Goal: Task Accomplishment & Management: Complete application form

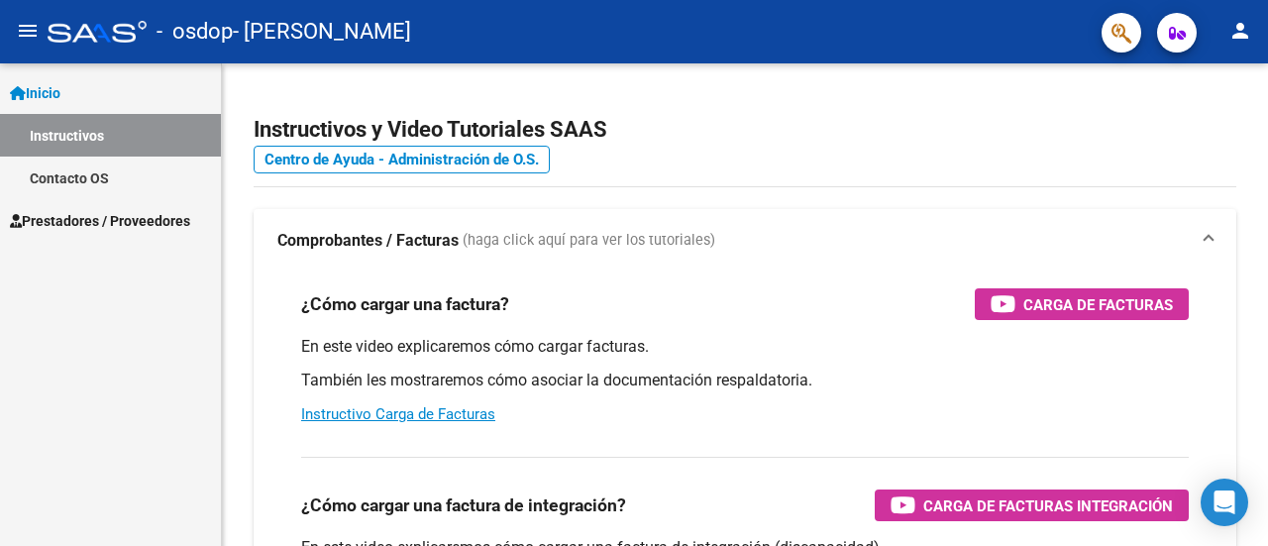
click at [803, 196] on div "Instructivos y Video Tutoriales SAAS Centro de Ayuda - Administración de O.S. C…" at bounding box center [745, 497] width 1046 height 869
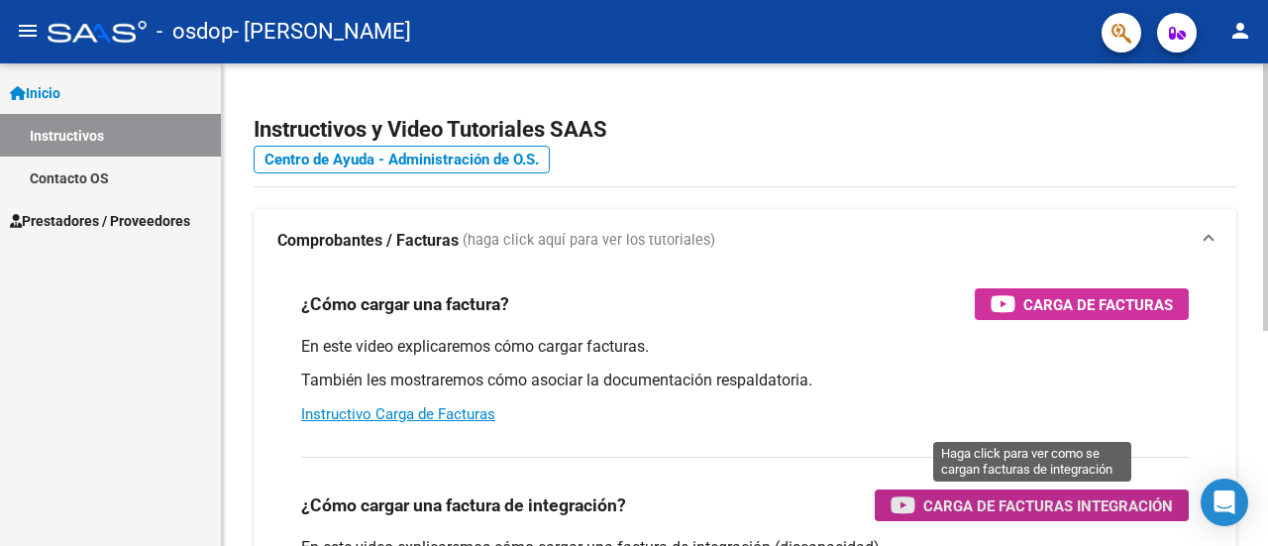
click at [1046, 505] on span "Carga de Facturas Integración" at bounding box center [1048, 505] width 250 height 25
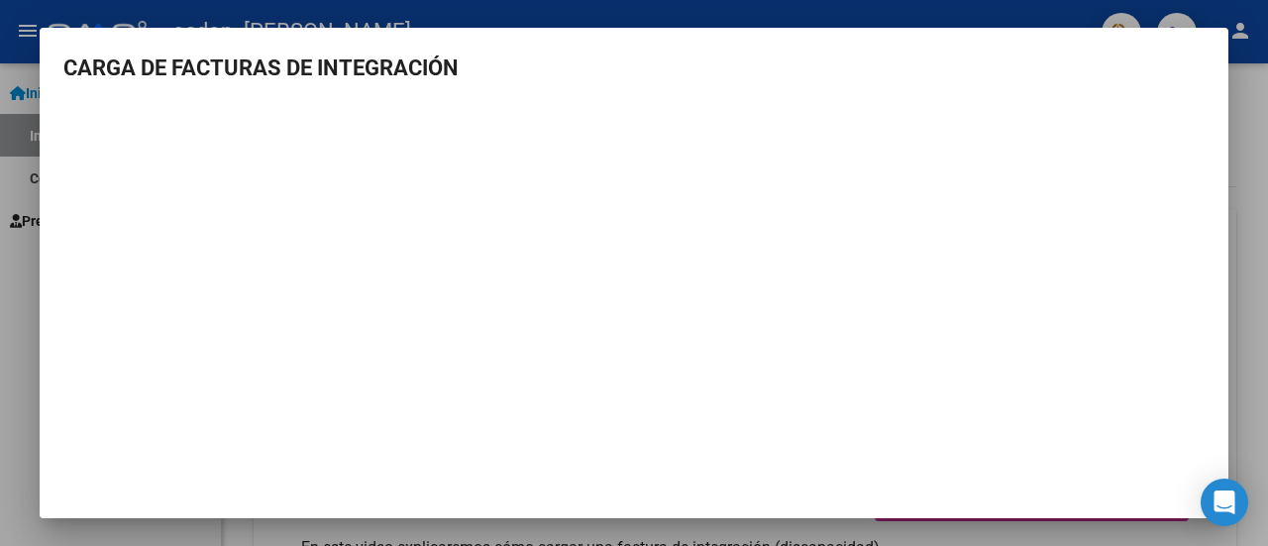
click at [761, 68] on h3 "CARGA DE FACTURAS DE INTEGRACIÓN" at bounding box center [633, 67] width 1141 height 33
click at [1260, 130] on div at bounding box center [634, 273] width 1268 height 546
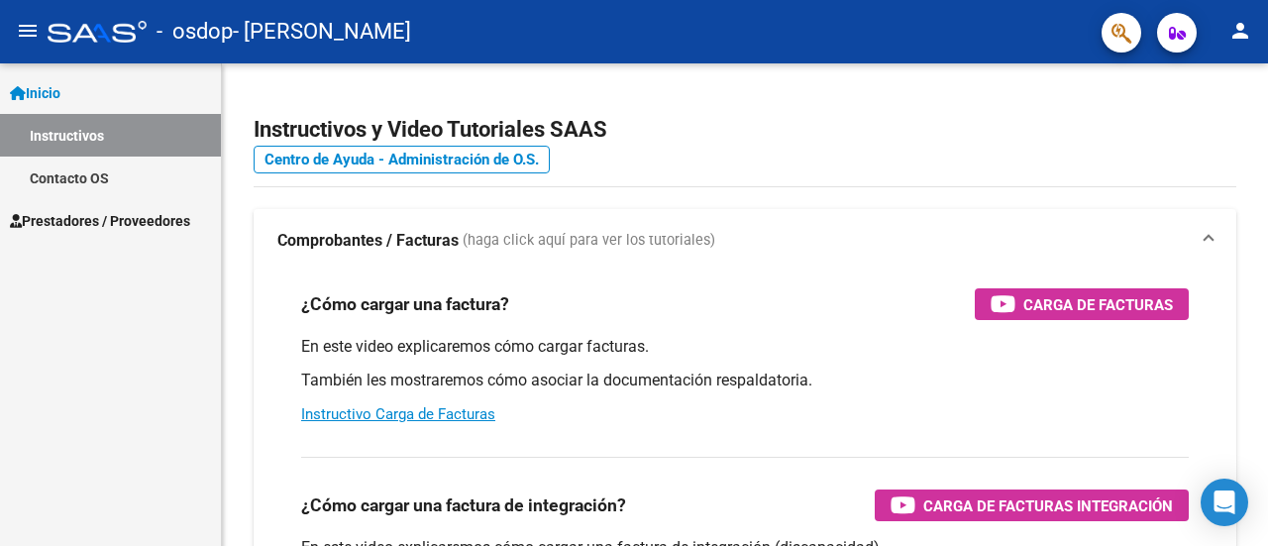
click at [1260, 130] on div "Instructivos y Video Tutoriales SAAS Centro de Ayuda - Administración de O.S. C…" at bounding box center [745, 497] width 1046 height 869
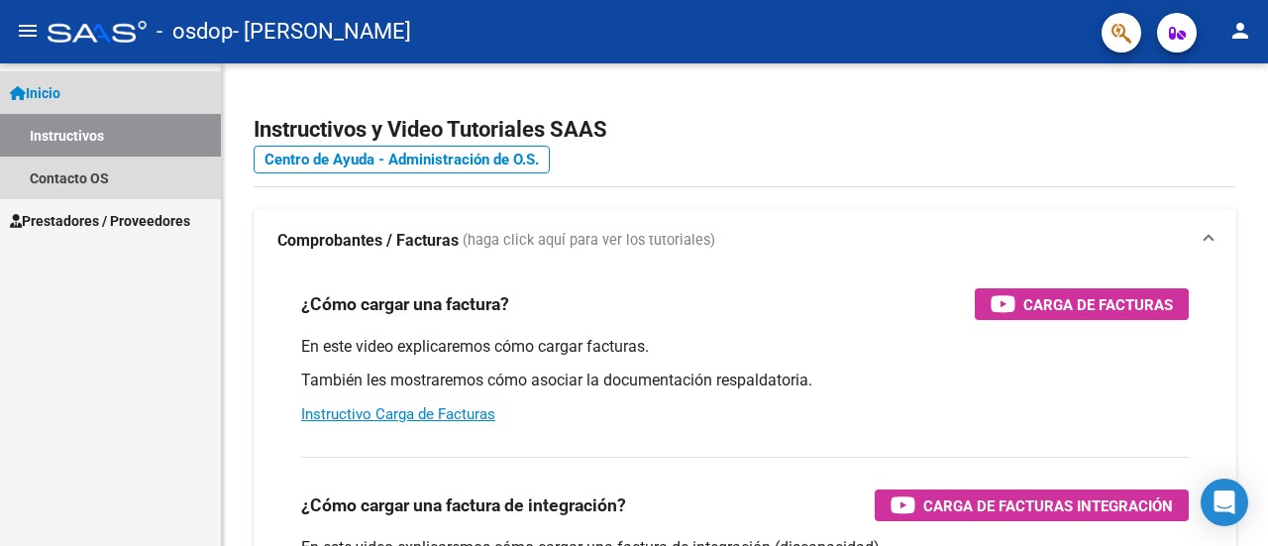
click at [53, 94] on span "Inicio" at bounding box center [35, 93] width 51 height 22
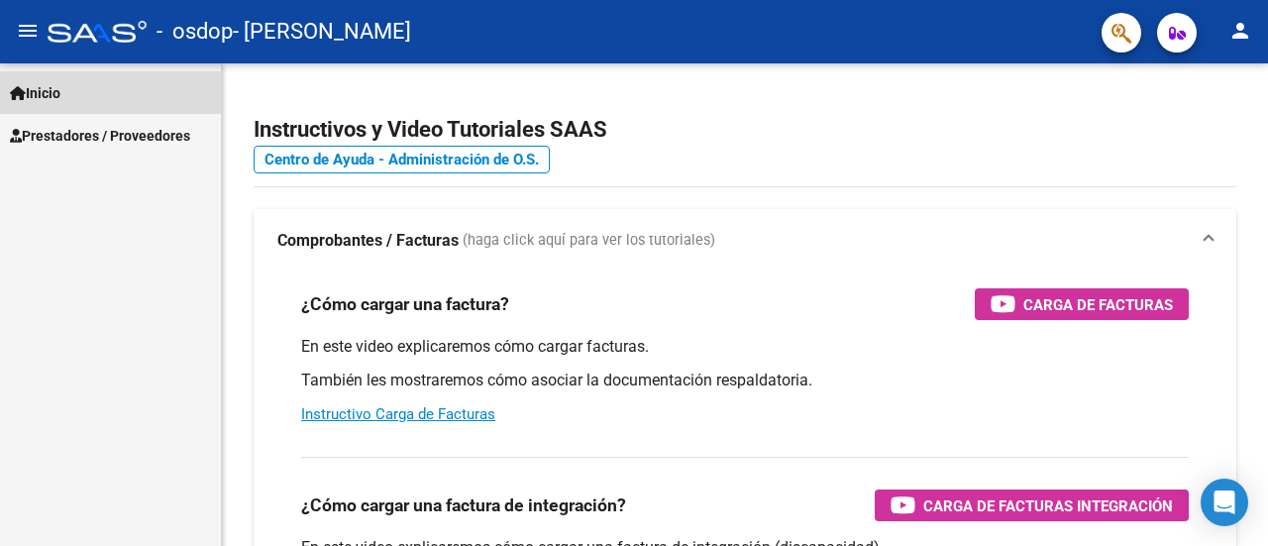
click at [51, 89] on span "Inicio" at bounding box center [35, 93] width 51 height 22
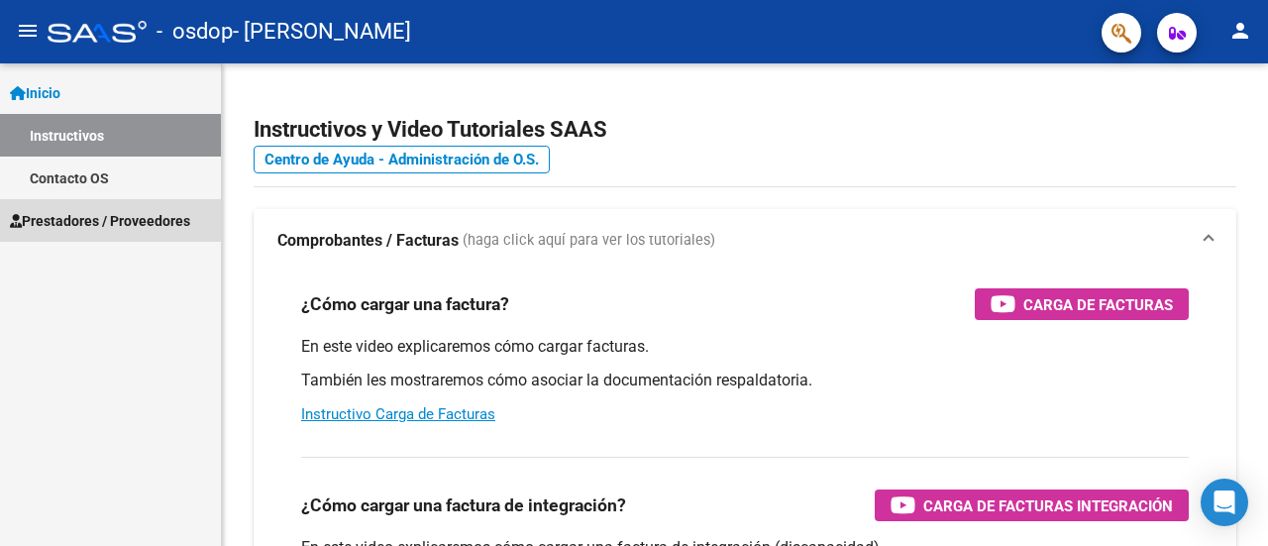
click at [101, 218] on span "Prestadores / Proveedores" at bounding box center [100, 221] width 180 height 22
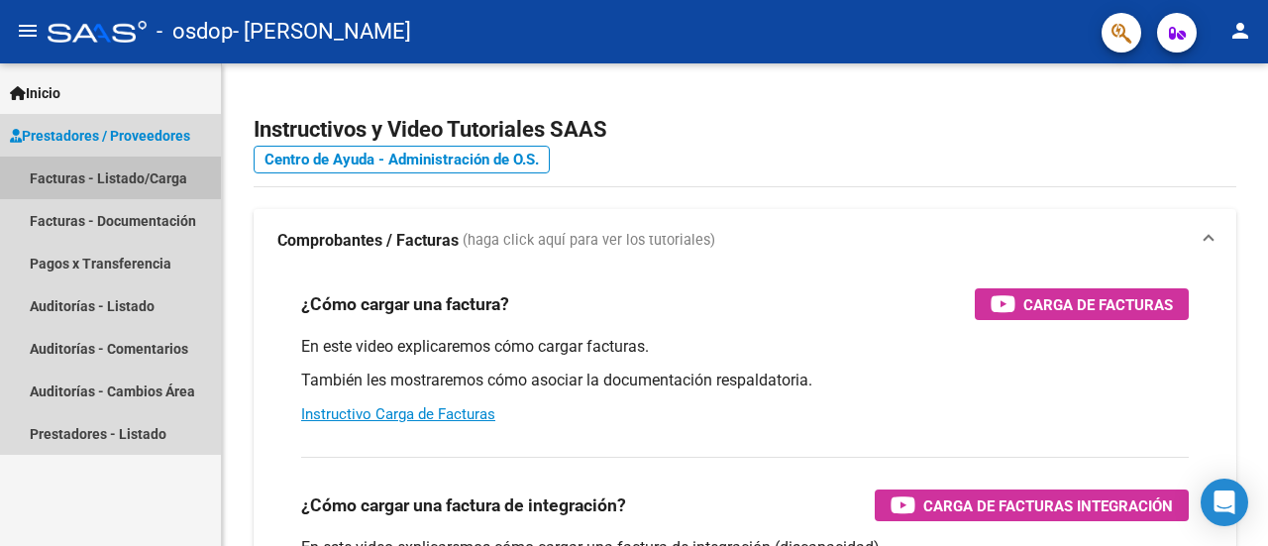
click at [113, 181] on link "Facturas - Listado/Carga" at bounding box center [110, 177] width 221 height 43
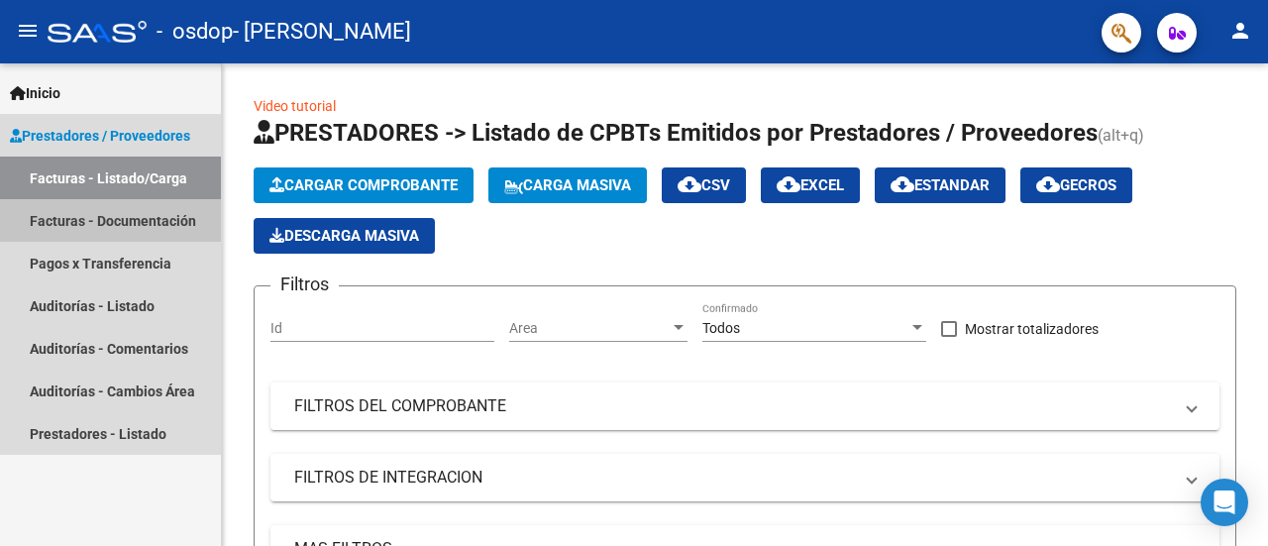
click at [141, 227] on link "Facturas - Documentación" at bounding box center [110, 220] width 221 height 43
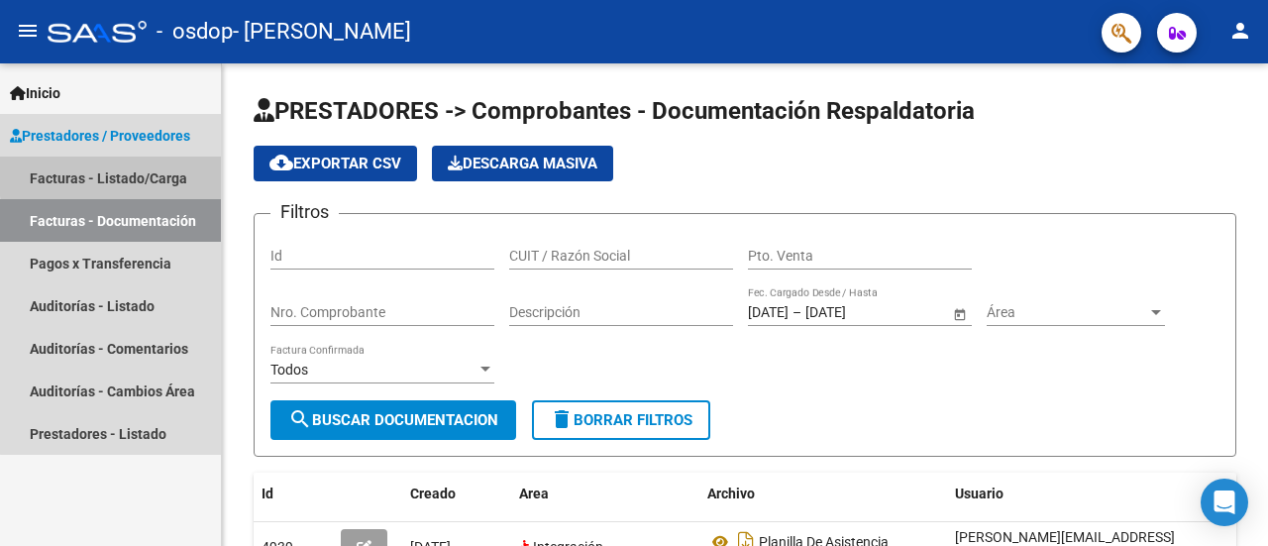
click at [138, 173] on link "Facturas - Listado/Carga" at bounding box center [110, 177] width 221 height 43
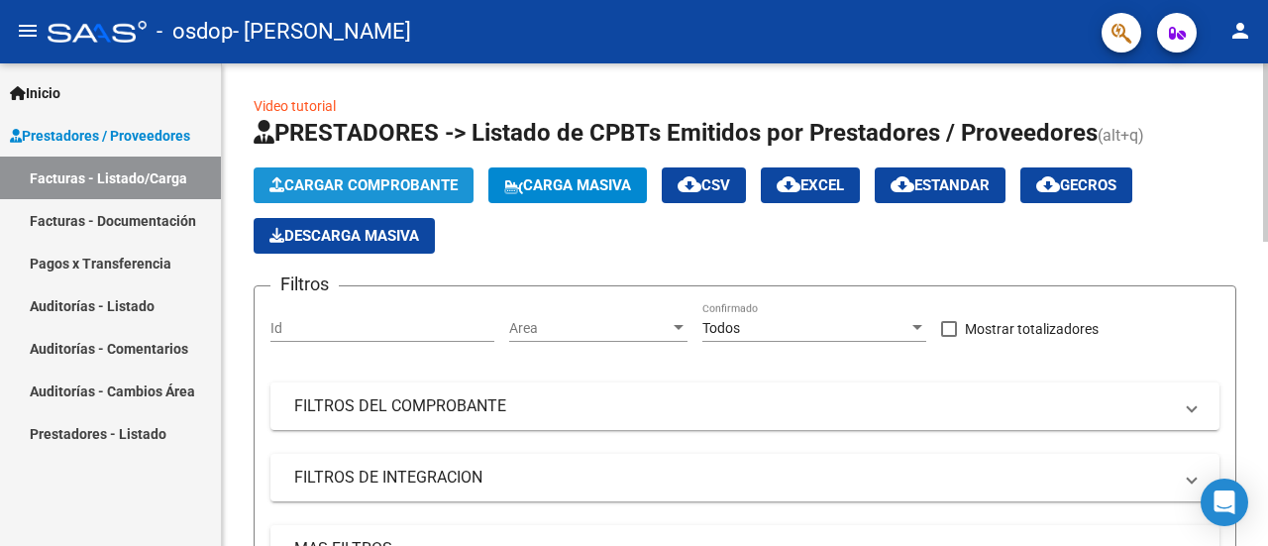
click at [396, 183] on span "Cargar Comprobante" at bounding box center [363, 185] width 188 height 18
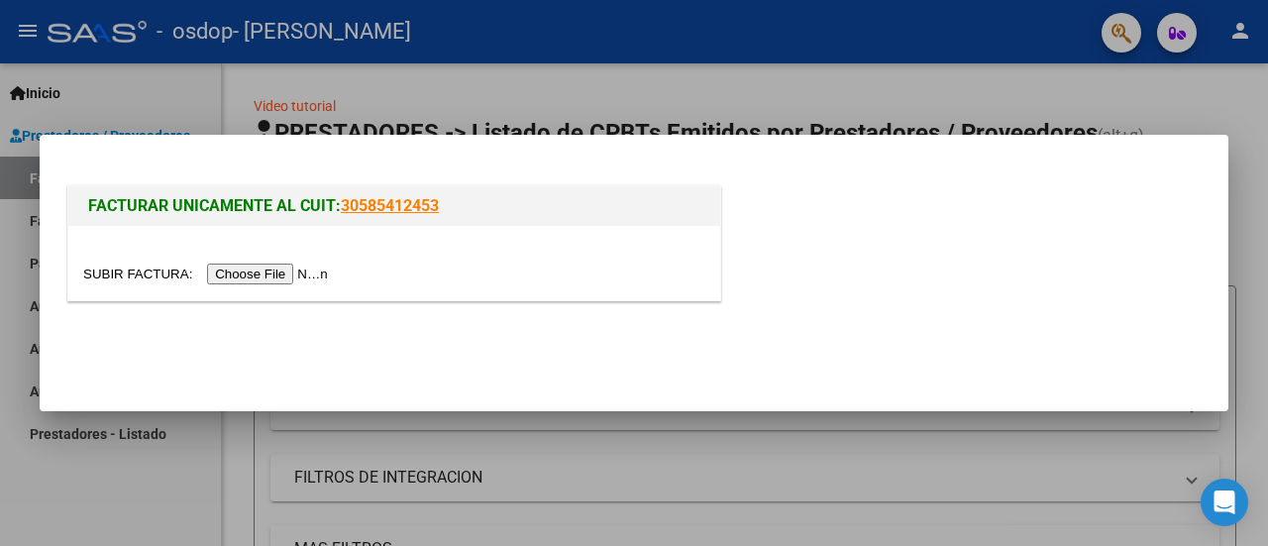
click at [283, 274] on input "file" at bounding box center [208, 273] width 251 height 21
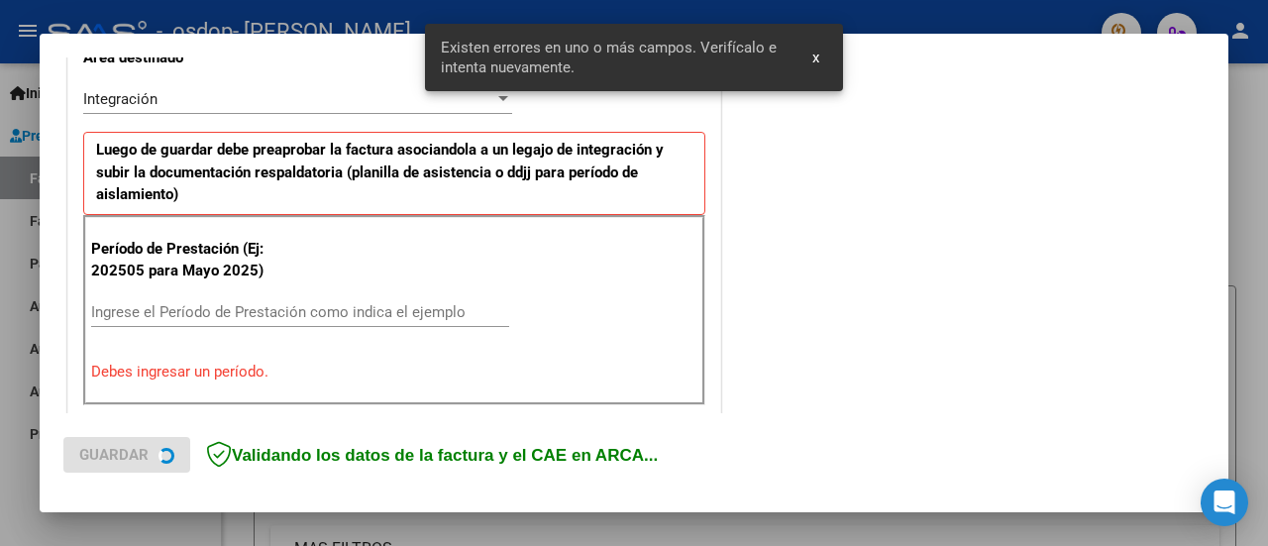
scroll to position [493, 0]
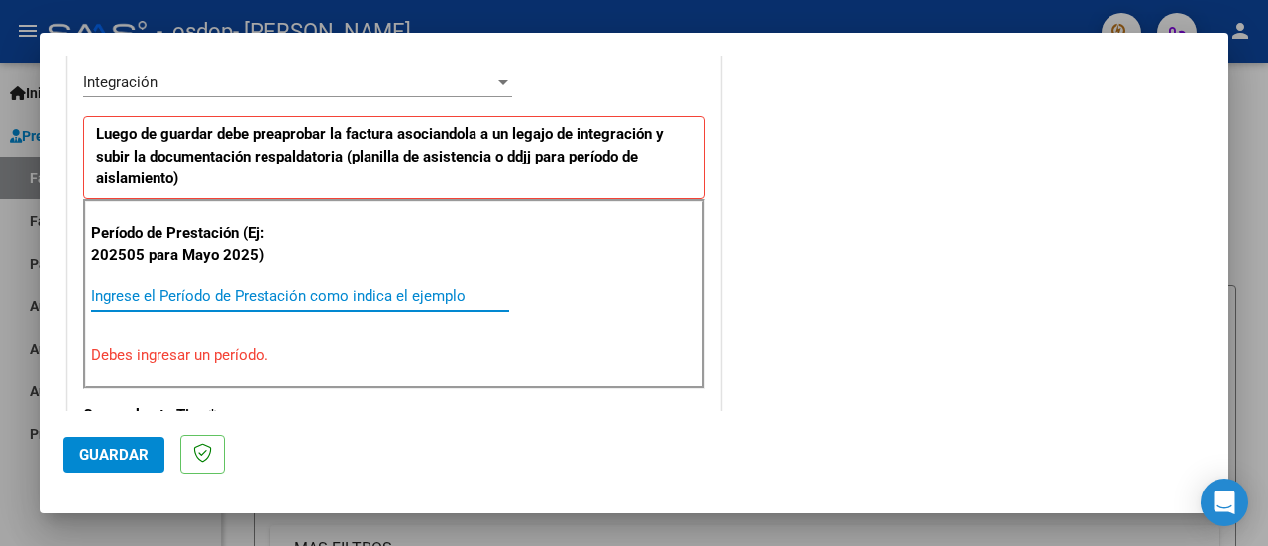
click at [141, 294] on input "Ingrese el Período de Prestación como indica el ejemplo" at bounding box center [300, 296] width 418 height 18
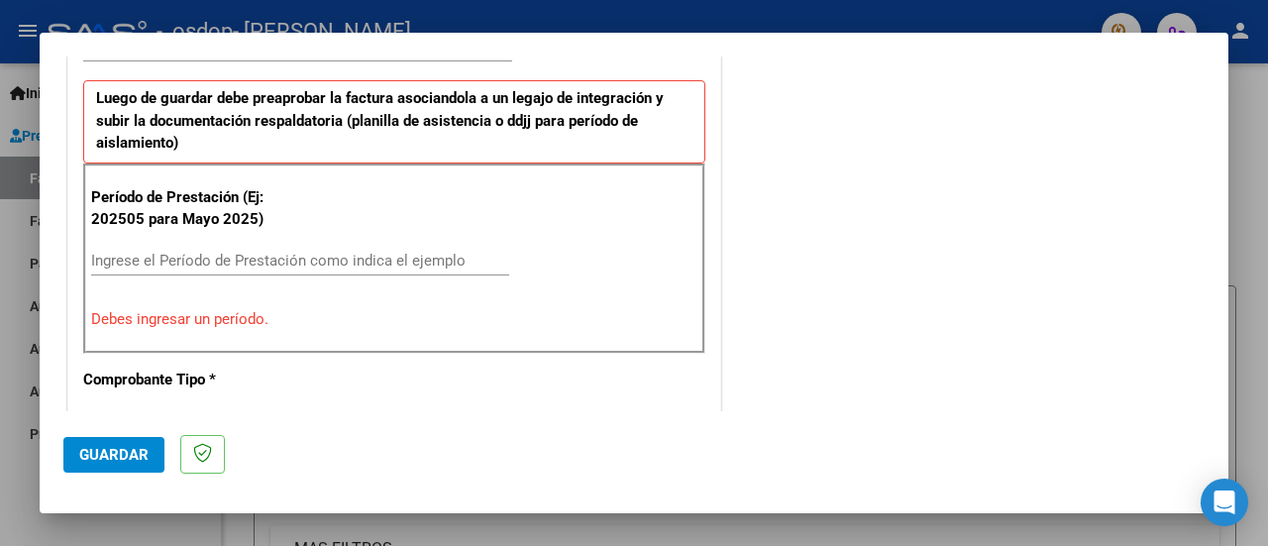
scroll to position [555, 0]
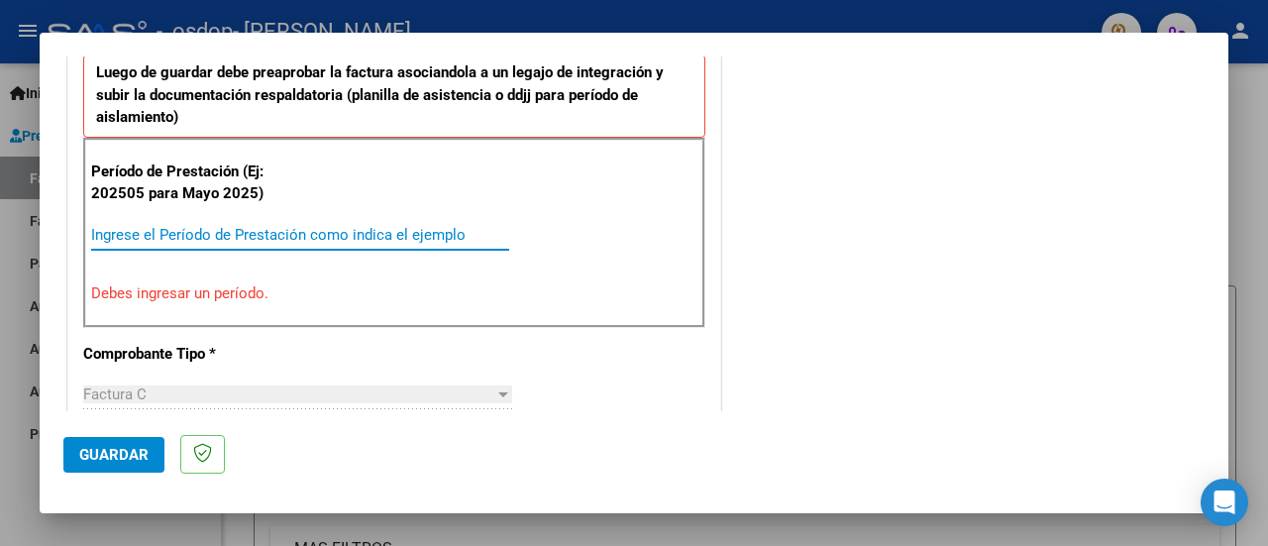
click at [106, 235] on input "Ingrese el Período de Prestación como indica el ejemplo" at bounding box center [300, 235] width 418 height 18
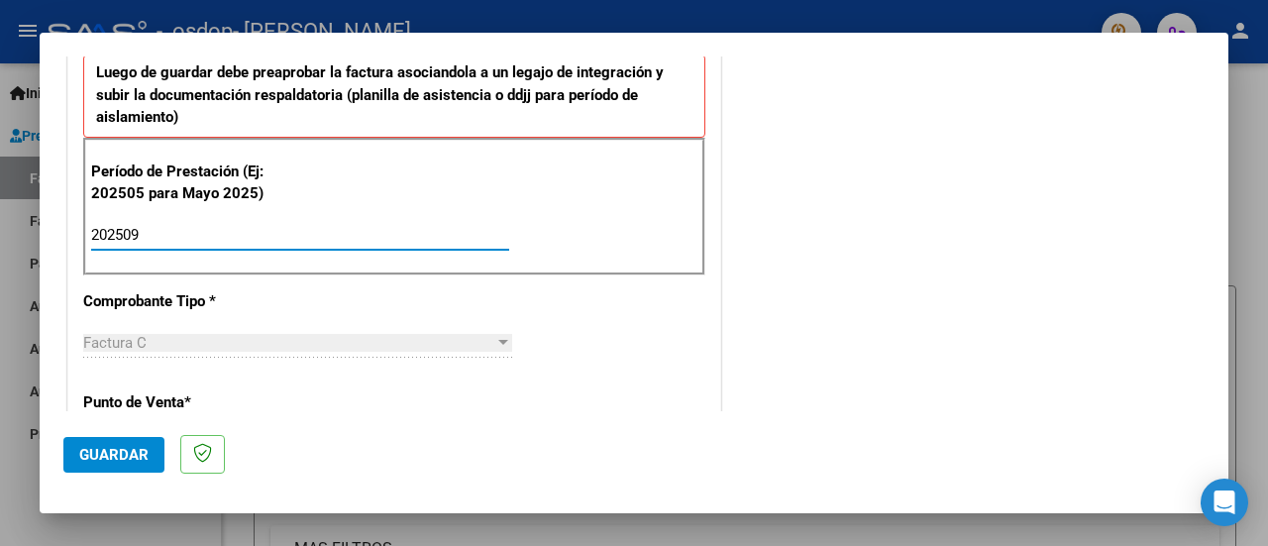
type input "202509"
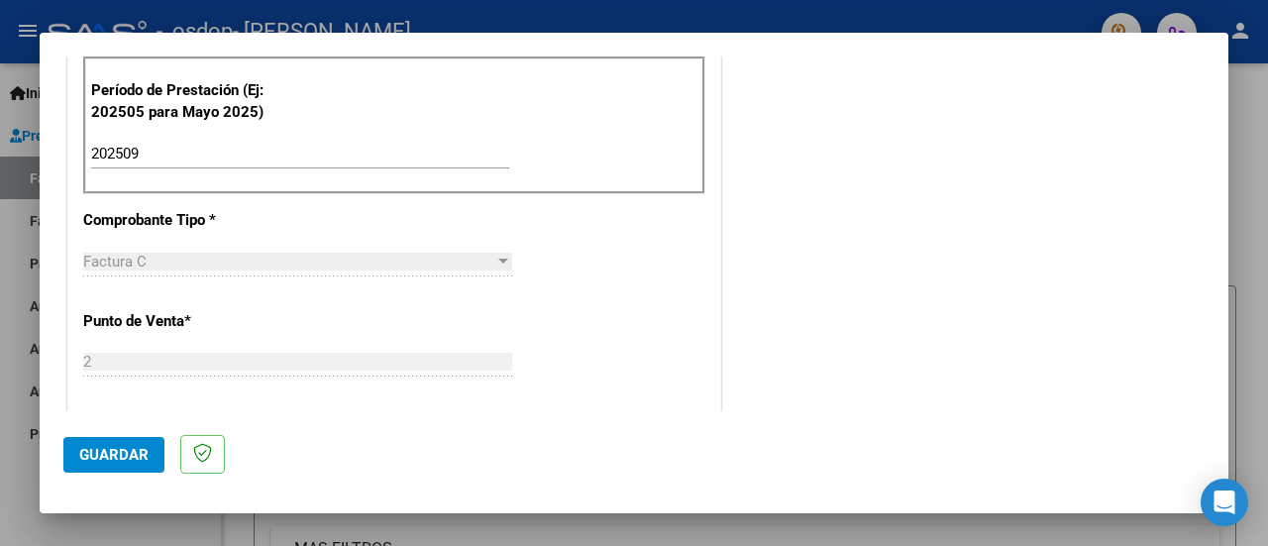
scroll to position [622, 0]
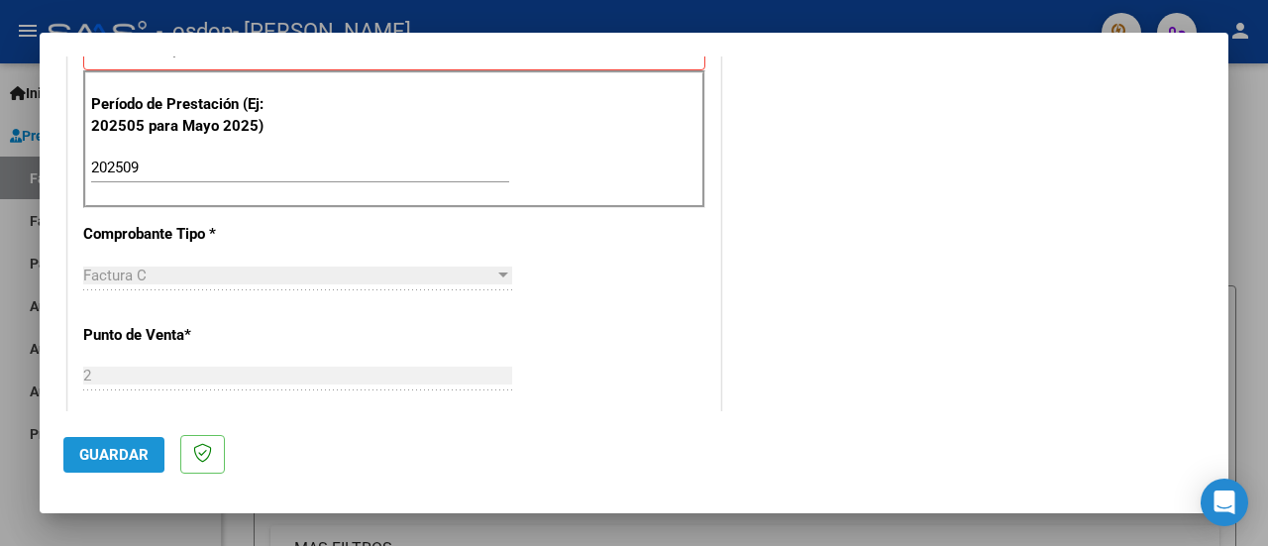
click at [109, 453] on span "Guardar" at bounding box center [113, 455] width 69 height 18
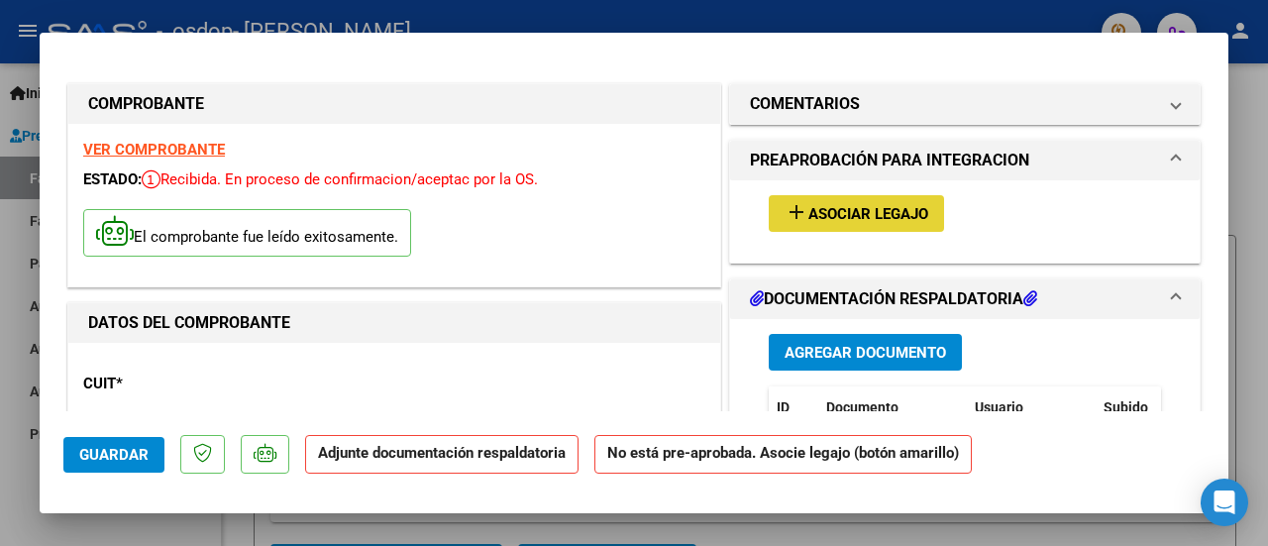
click at [820, 215] on span "Asociar Legajo" at bounding box center [868, 214] width 120 height 18
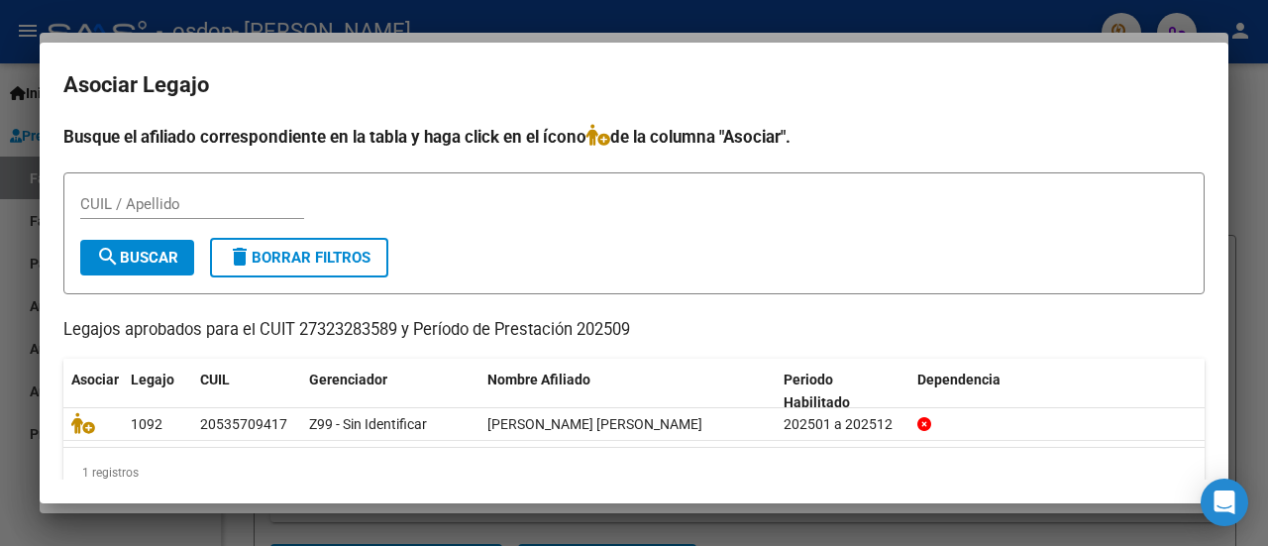
click at [1250, 110] on div at bounding box center [634, 273] width 1268 height 546
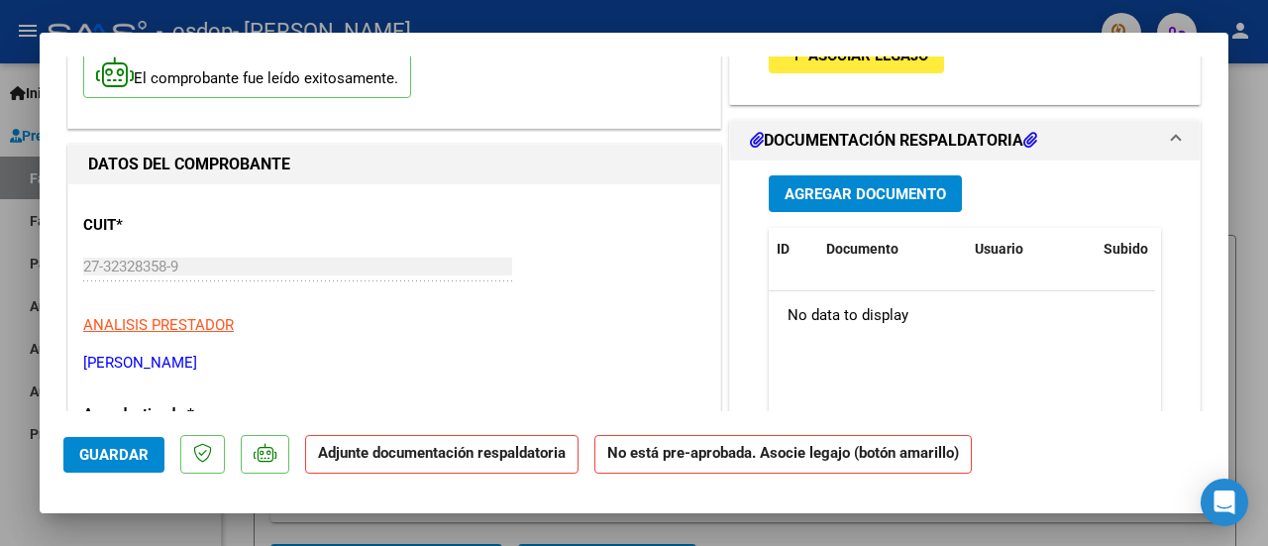
scroll to position [198, 0]
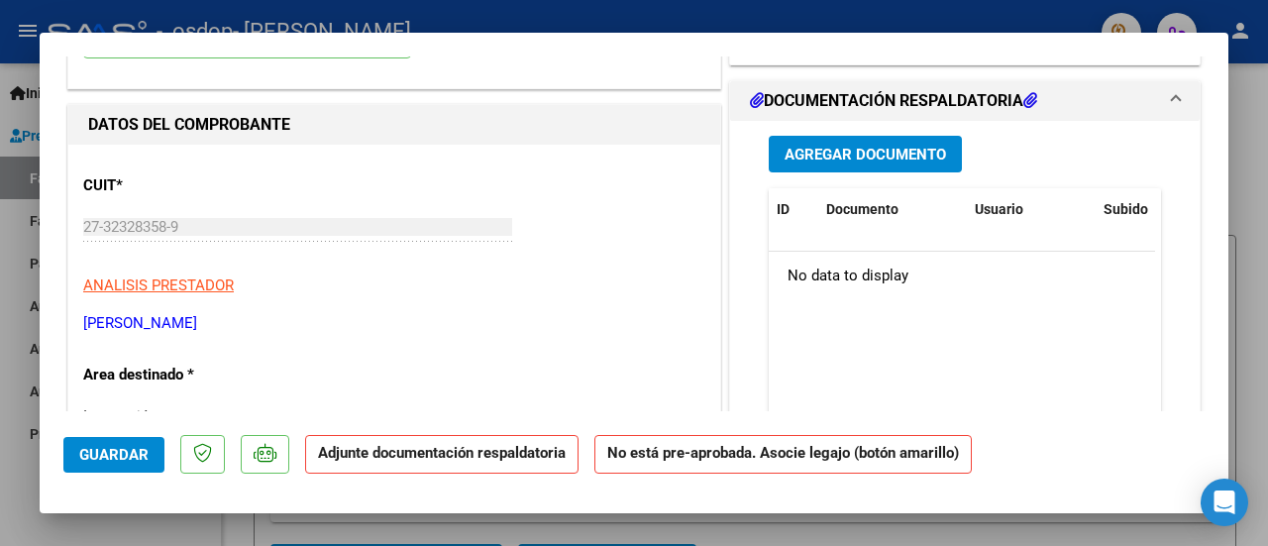
click at [823, 103] on h1 "DOCUMENTACIÓN RESPALDATORIA" at bounding box center [893, 101] width 287 height 24
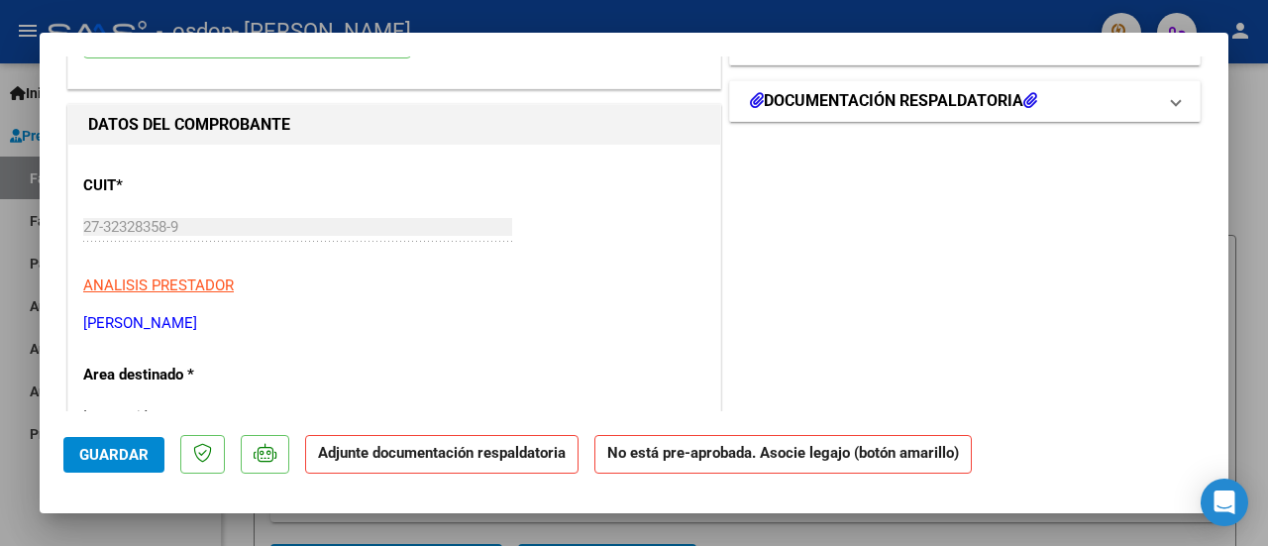
click at [823, 103] on h1 "DOCUMENTACIÓN RESPALDATORIA" at bounding box center [893, 101] width 287 height 24
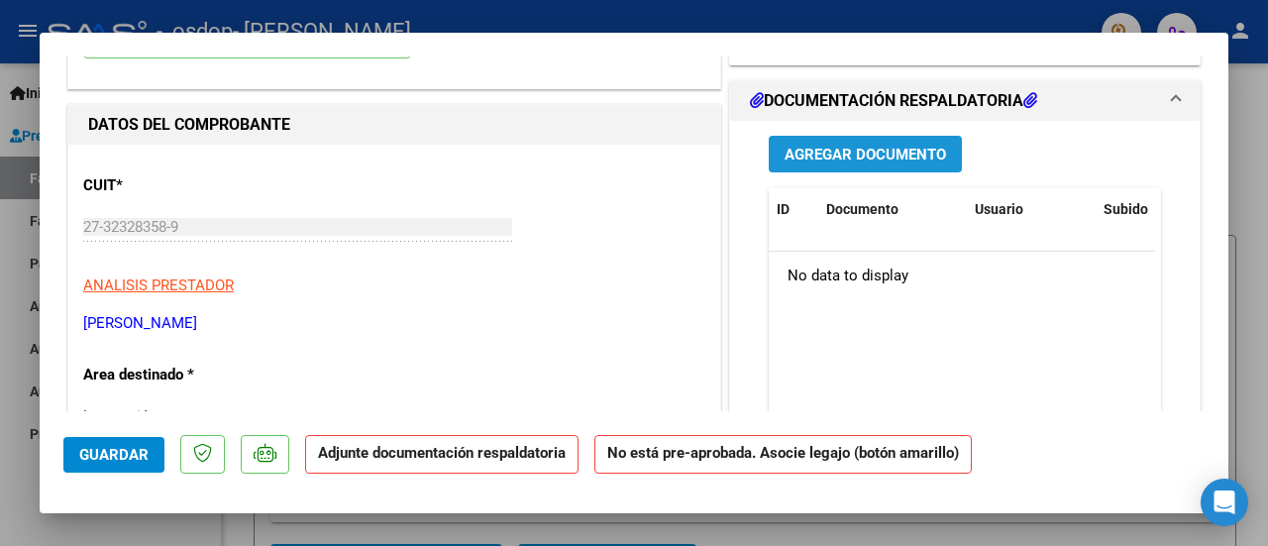
click at [850, 153] on span "Agregar Documento" at bounding box center [864, 155] width 161 height 18
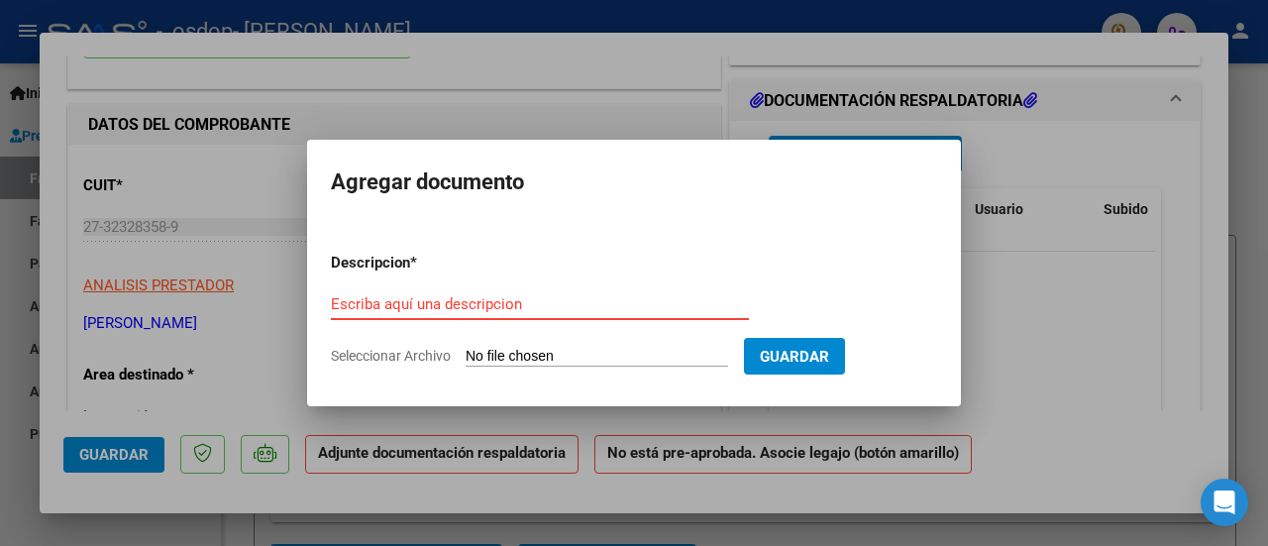
click at [407, 295] on input "Escriba aquí una descripcion" at bounding box center [540, 304] width 418 height 18
click at [544, 308] on input "Escriba aquí una descripcion" at bounding box center [540, 304] width 418 height 18
click at [491, 356] on input "Seleccionar Archivo" at bounding box center [596, 357] width 262 height 19
type input "C:\fakepath\PLANILLA ASISTENCIA [PERSON_NAME] SEPTIEMBRE PRESTACIÓN DE APOYO ÁR…"
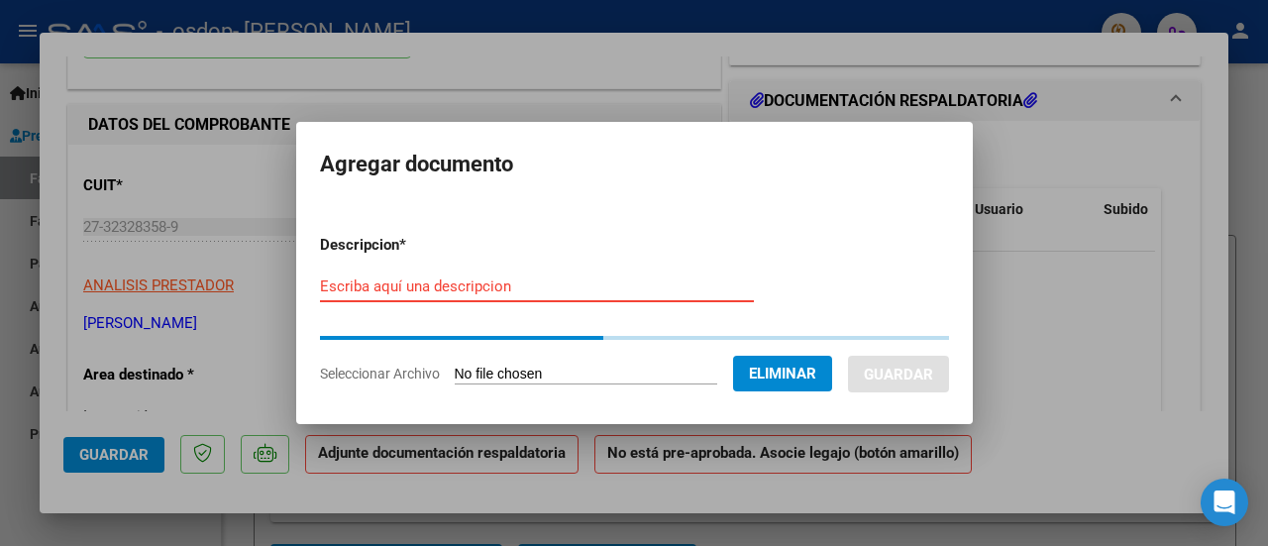
click at [401, 284] on input "Escriba aquí una descripcion" at bounding box center [537, 286] width 434 height 18
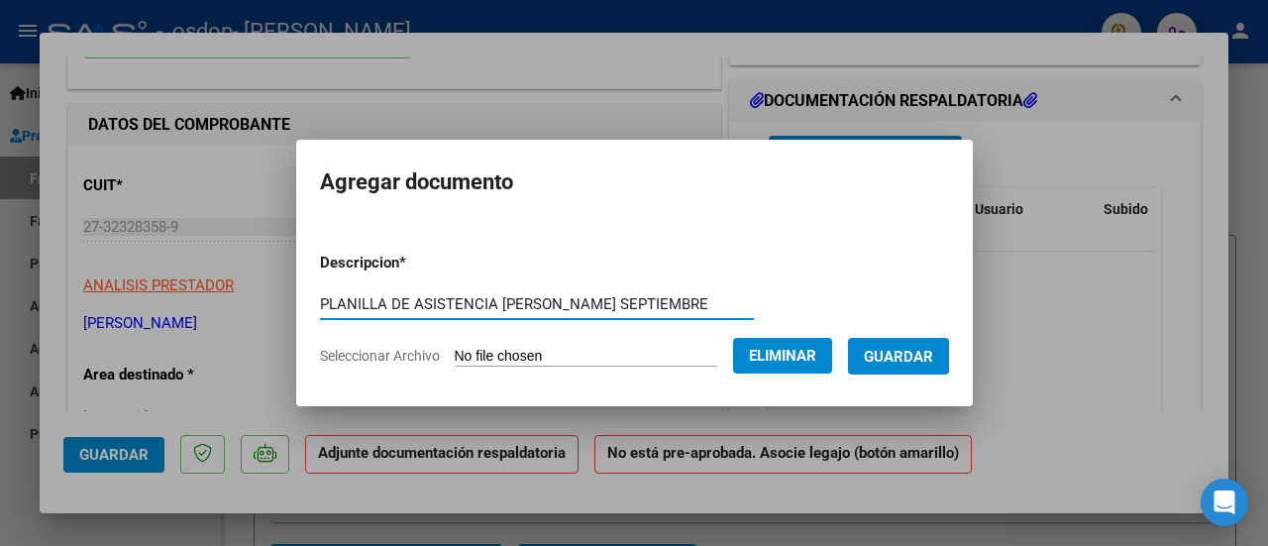
type input "PLANILLA DE ASISTENCIA [PERSON_NAME] SEPTIEMBRE"
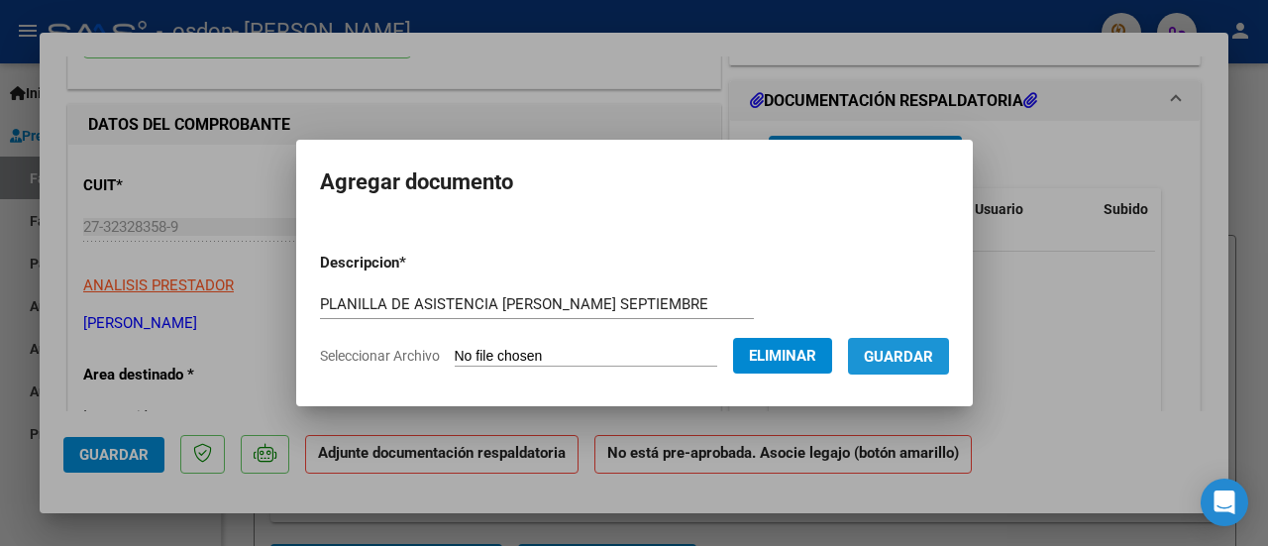
click at [925, 361] on span "Guardar" at bounding box center [898, 357] width 69 height 18
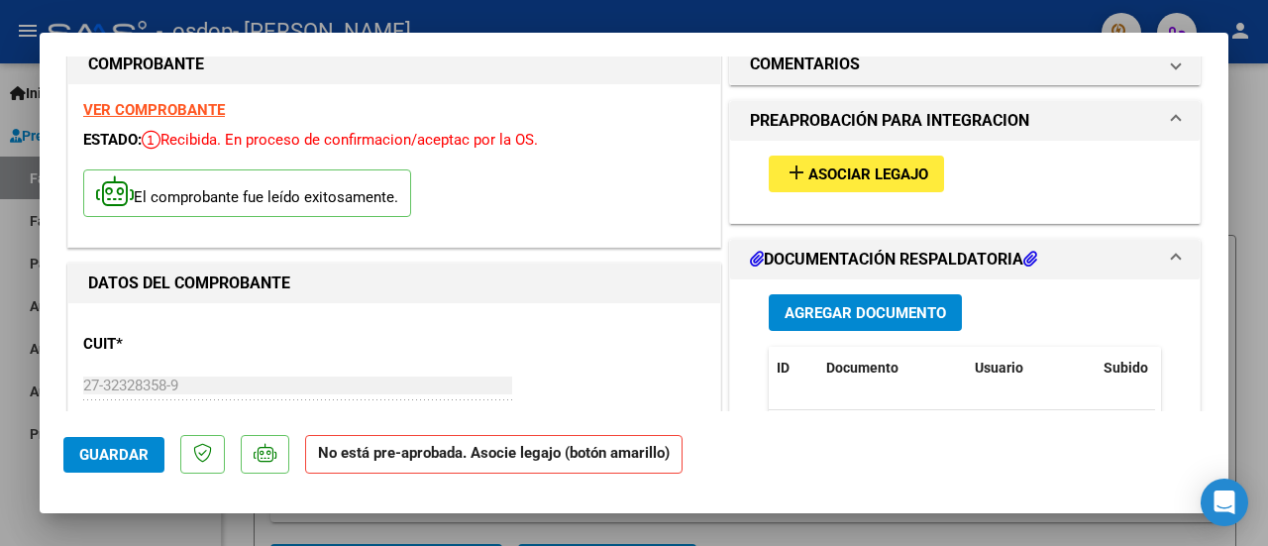
scroll to position [0, 0]
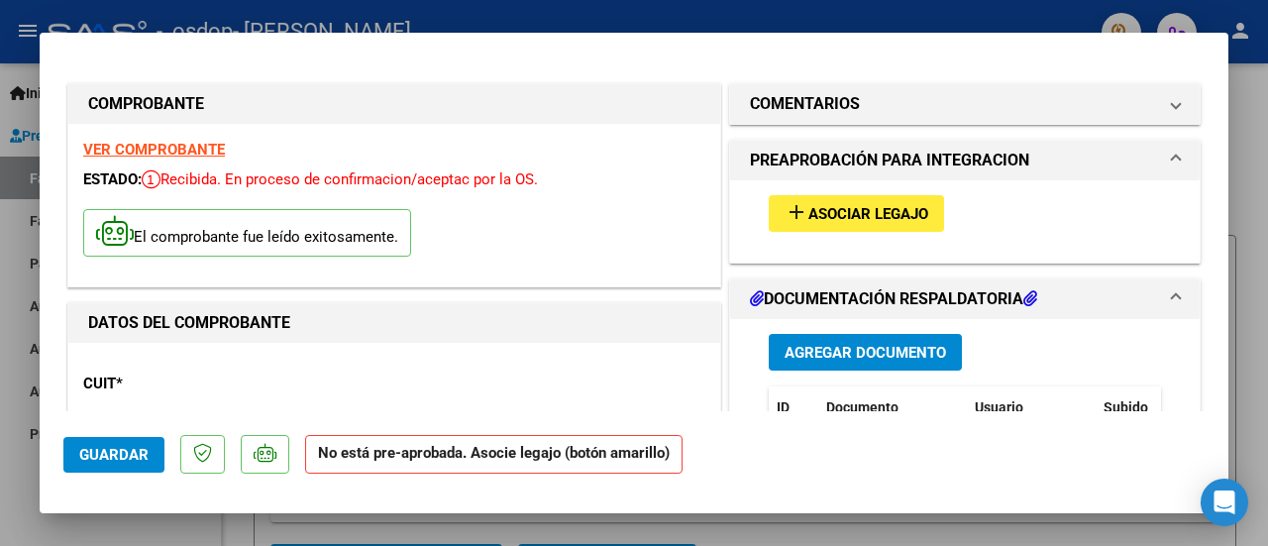
click at [122, 451] on span "Guardar" at bounding box center [113, 455] width 69 height 18
click at [1257, 153] on div at bounding box center [634, 273] width 1268 height 546
type input "$ 0,00"
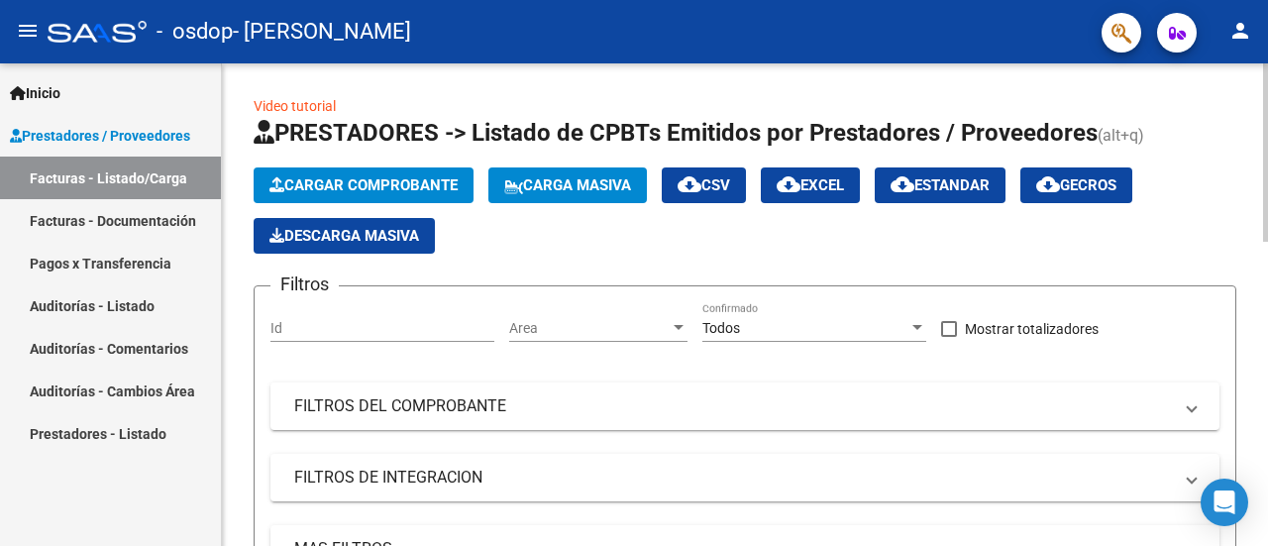
scroll to position [482, 0]
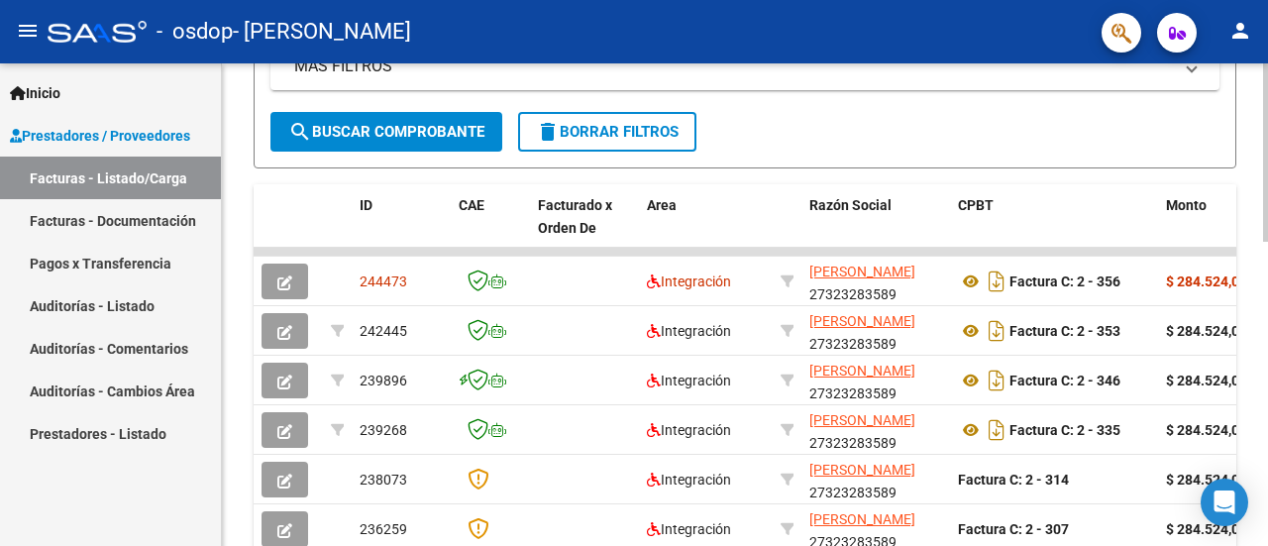
click at [1267, 458] on div at bounding box center [1265, 304] width 5 height 482
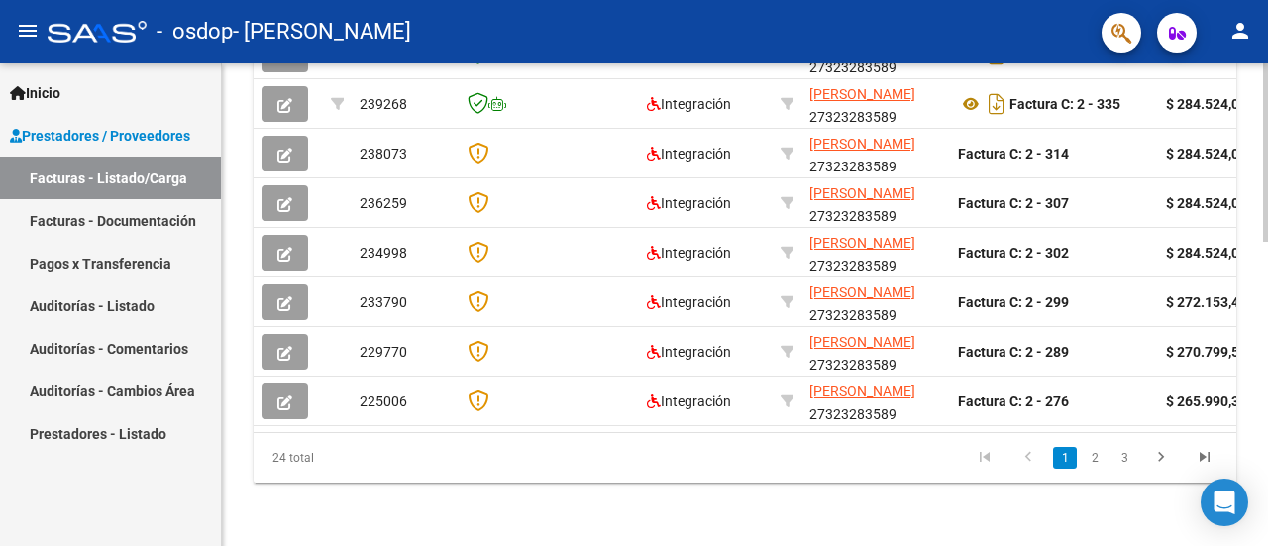
click at [1267, 462] on div at bounding box center [1265, 304] width 5 height 482
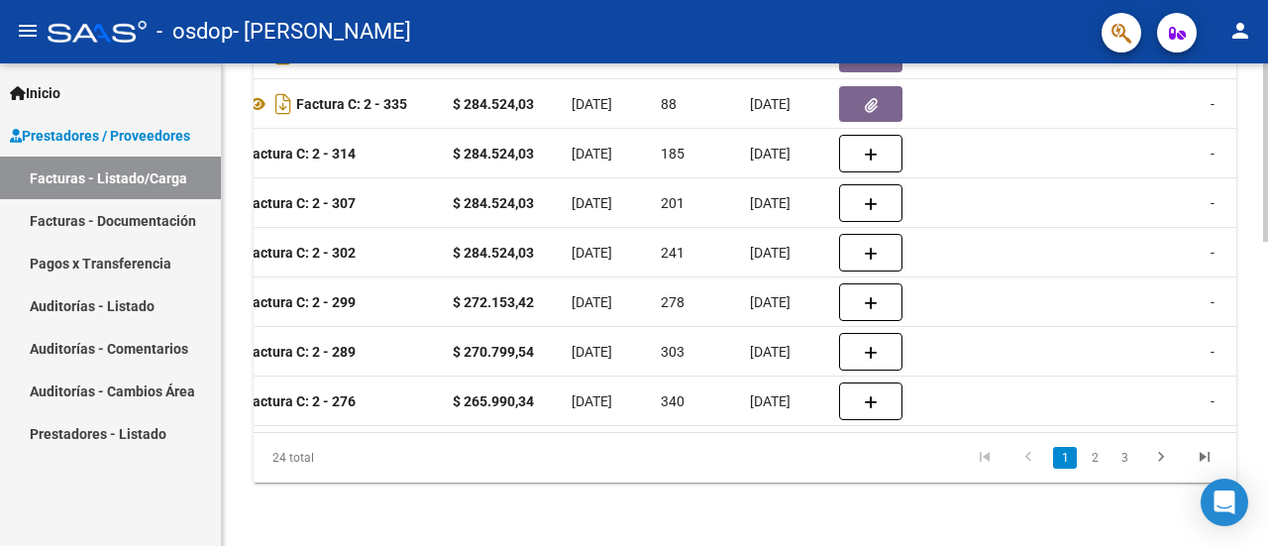
scroll to position [340, 0]
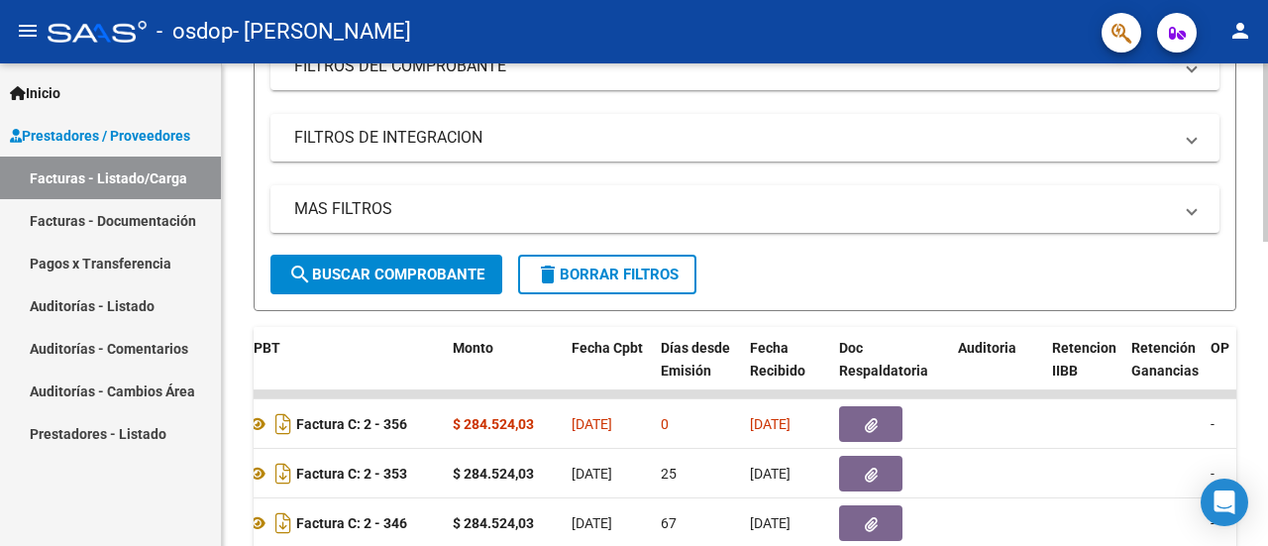
click at [1266, 95] on div at bounding box center [1265, 304] width 5 height 482
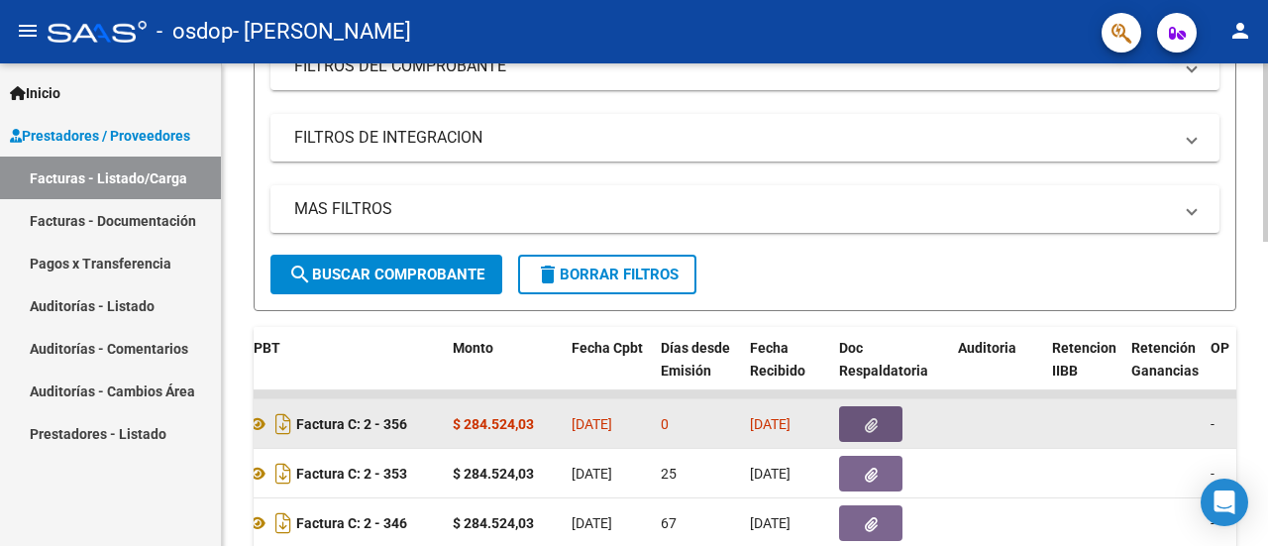
click at [866, 423] on icon "button" at bounding box center [871, 425] width 13 height 15
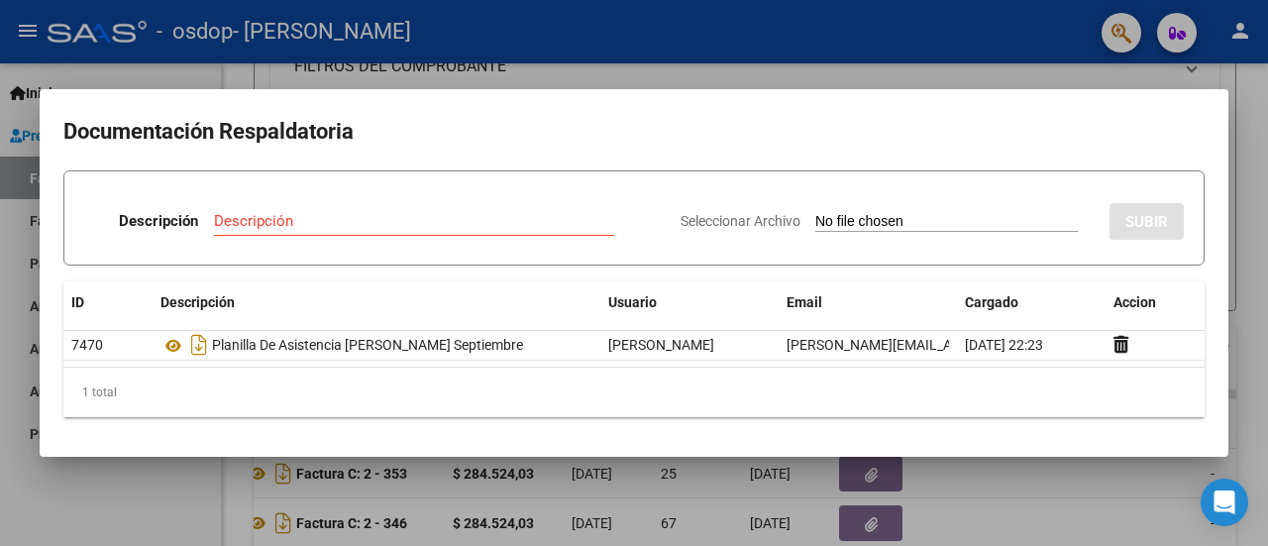
click at [1266, 147] on div at bounding box center [634, 273] width 1268 height 546
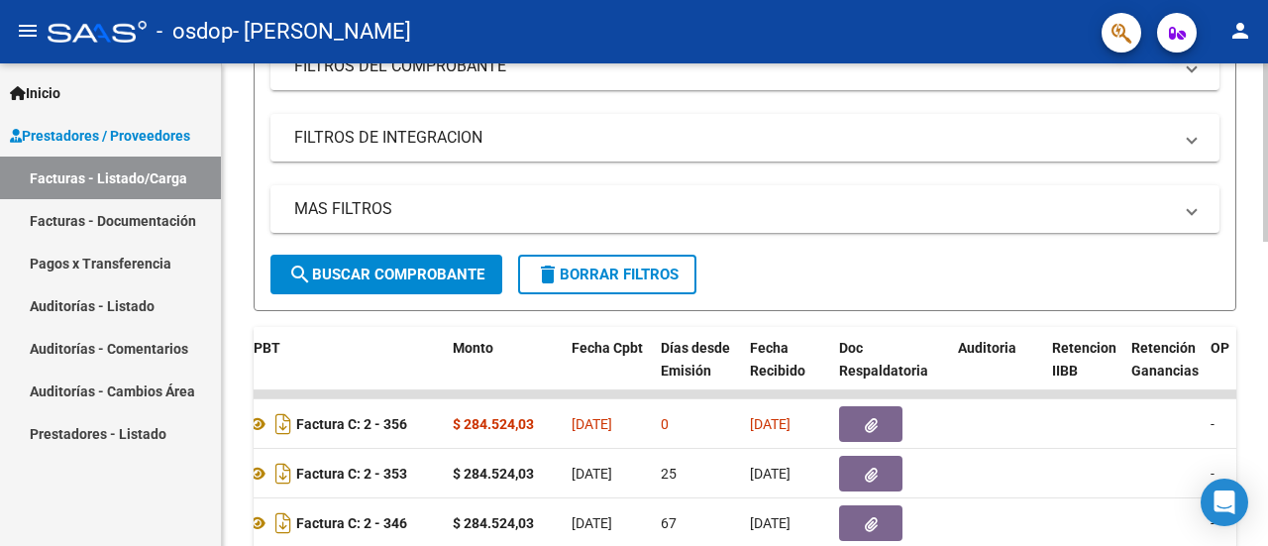
scroll to position [822, 0]
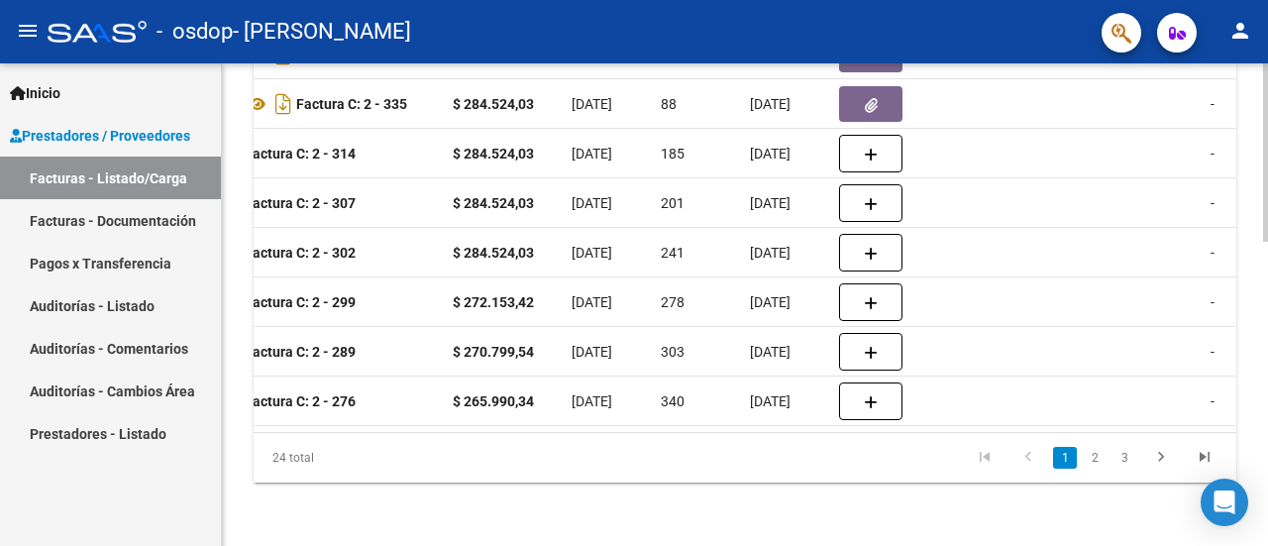
click at [1267, 499] on div at bounding box center [1265, 304] width 5 height 482
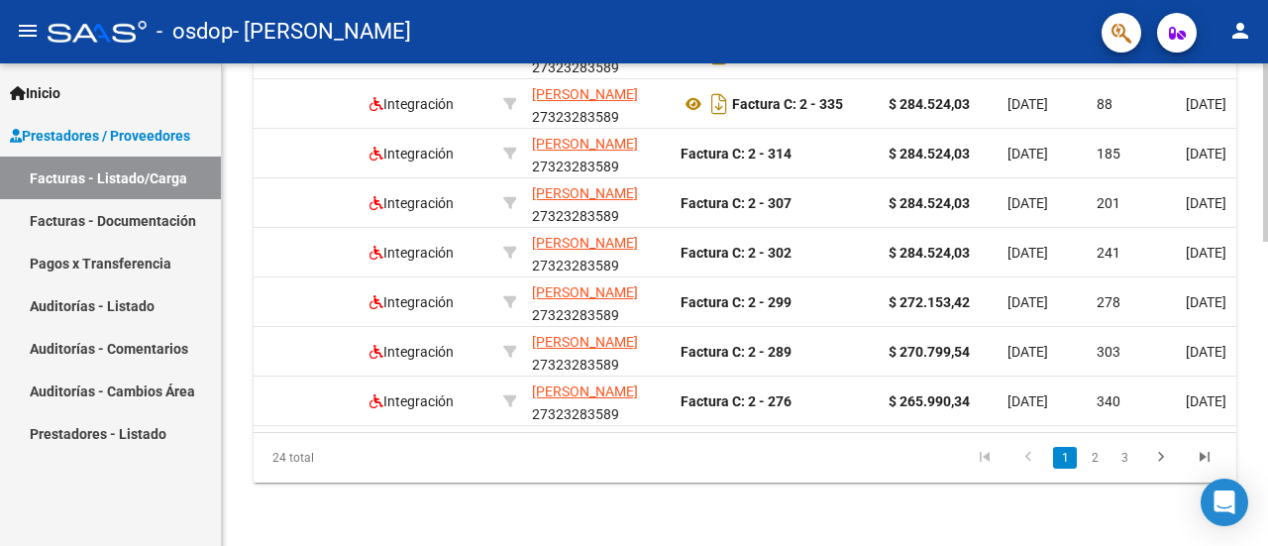
scroll to position [340, 0]
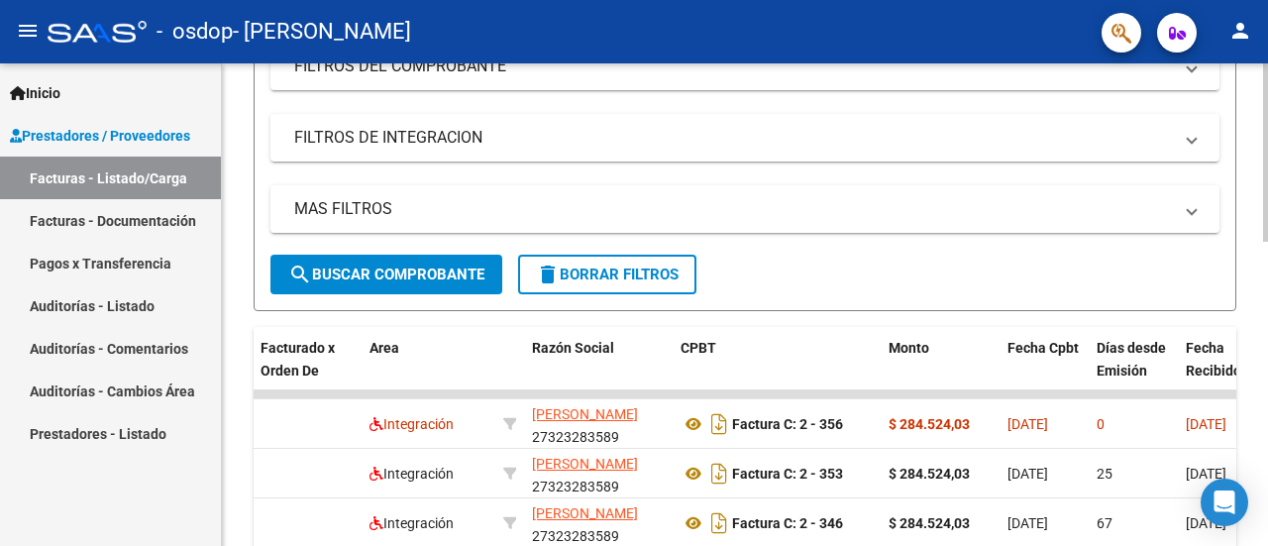
click at [1267, 78] on div at bounding box center [1265, 304] width 5 height 482
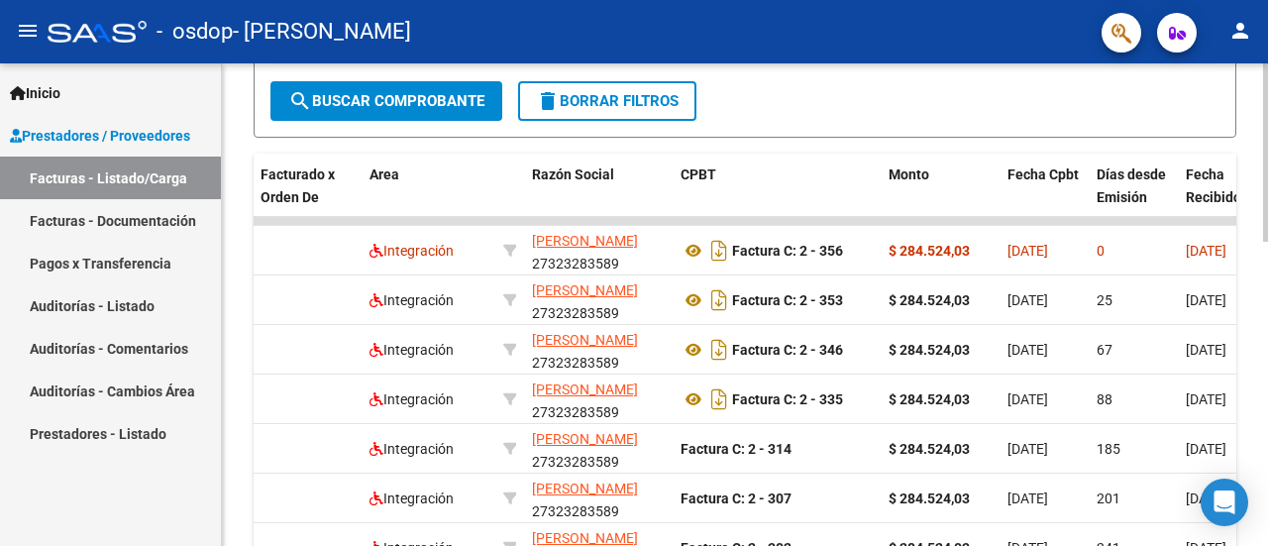
scroll to position [518, 0]
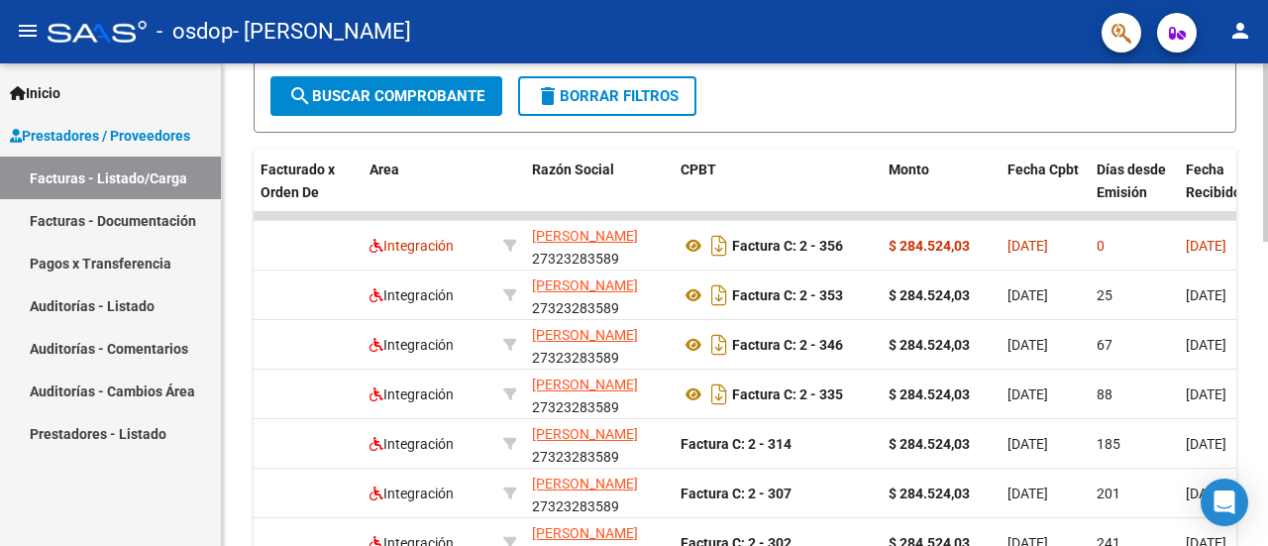
click at [1267, 363] on div at bounding box center [1265, 347] width 5 height 178
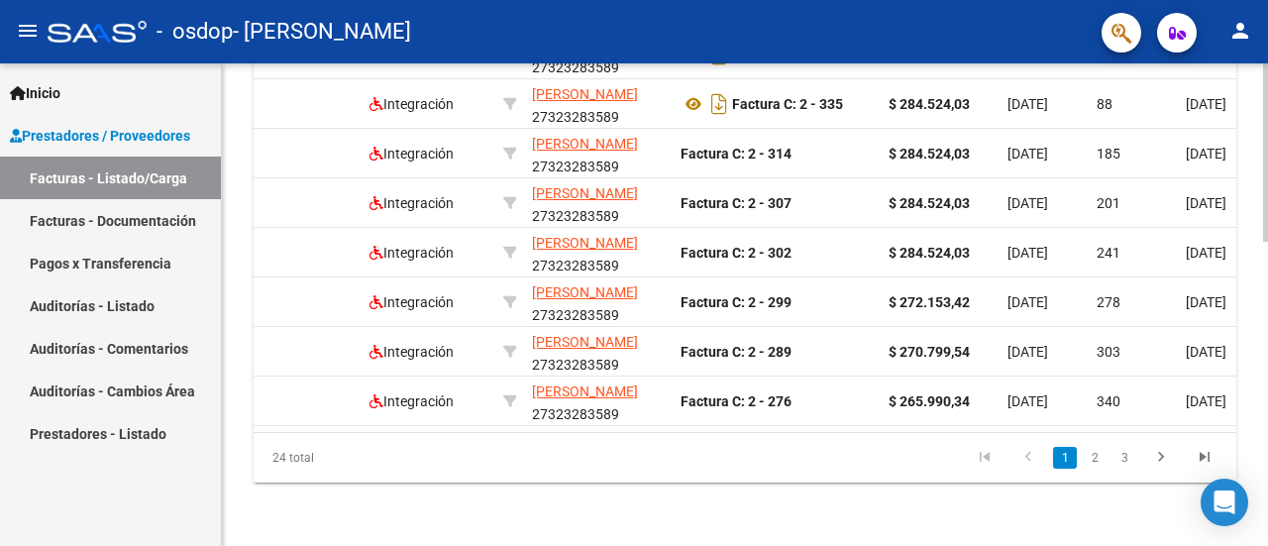
click at [1267, 490] on div at bounding box center [1265, 304] width 5 height 482
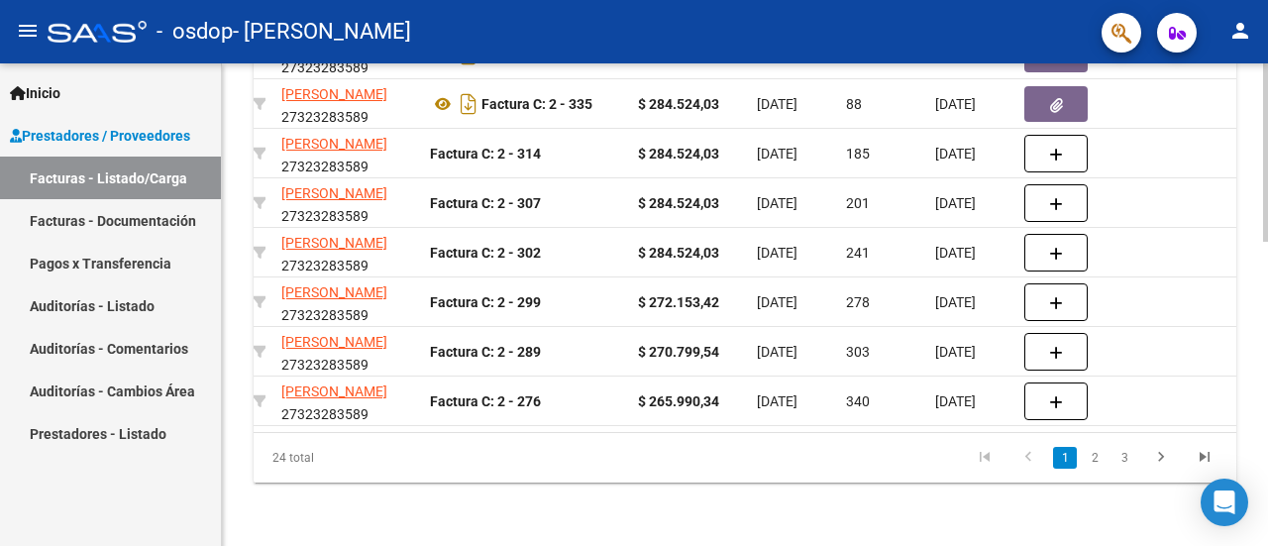
scroll to position [0, 567]
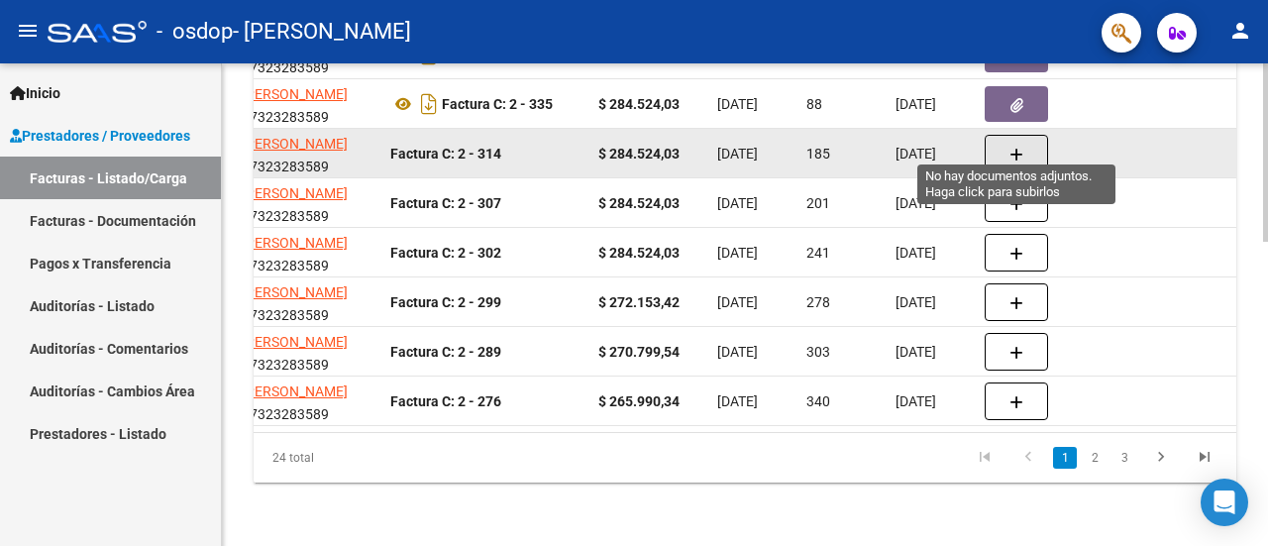
click at [1009, 148] on icon "button" at bounding box center [1016, 155] width 14 height 15
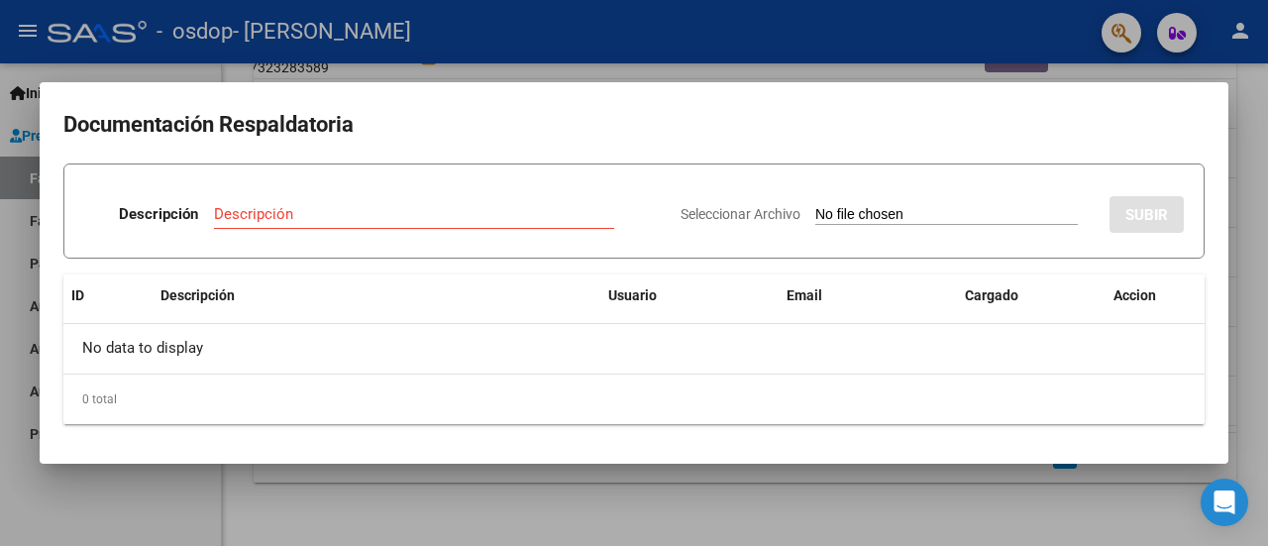
click at [1246, 199] on div at bounding box center [634, 273] width 1268 height 546
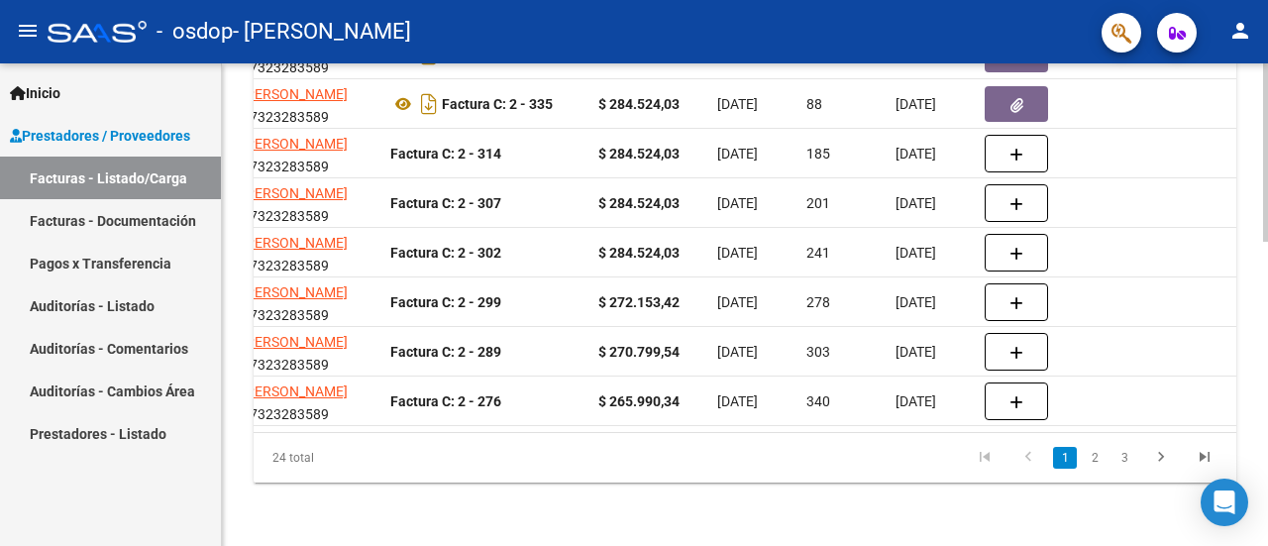
scroll to position [340, 0]
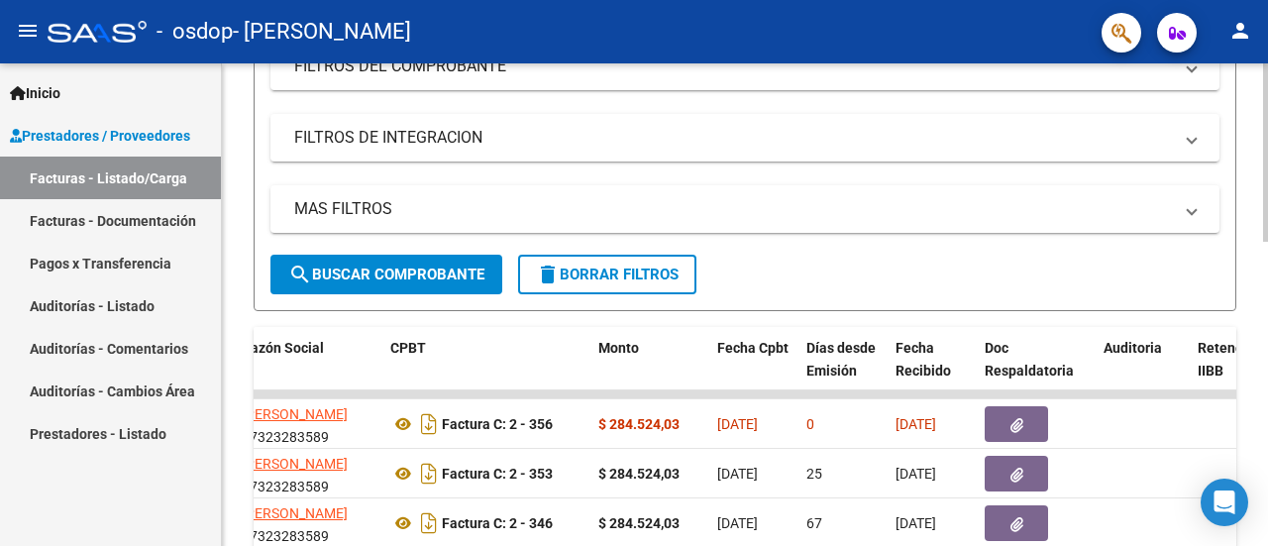
click at [1267, 80] on div at bounding box center [1265, 304] width 5 height 482
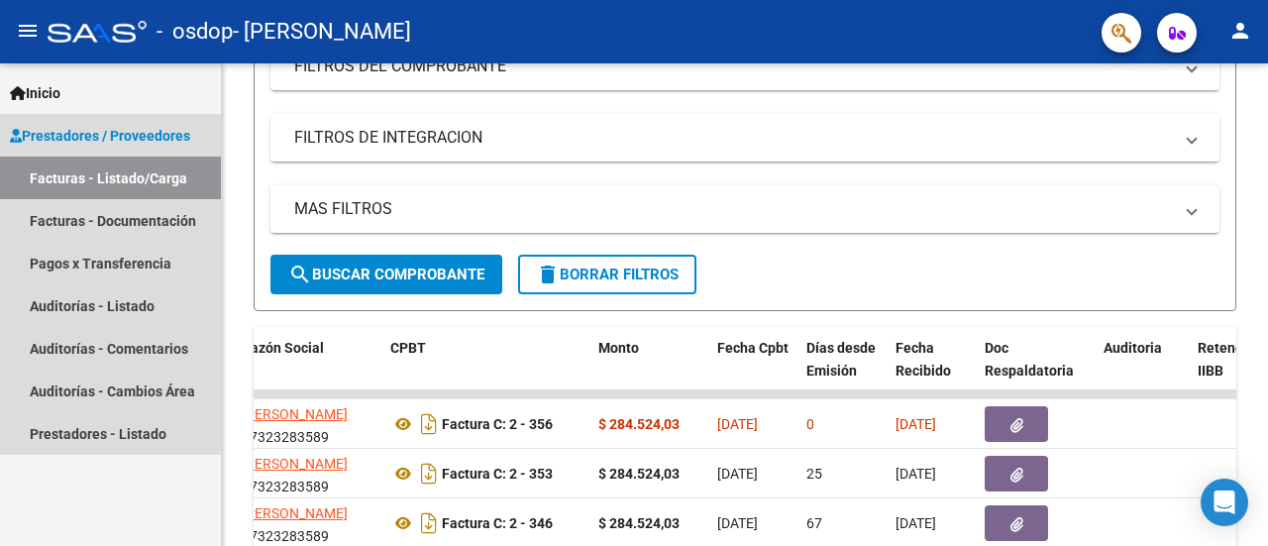
click at [88, 177] on link "Facturas - Listado/Carga" at bounding box center [110, 177] width 221 height 43
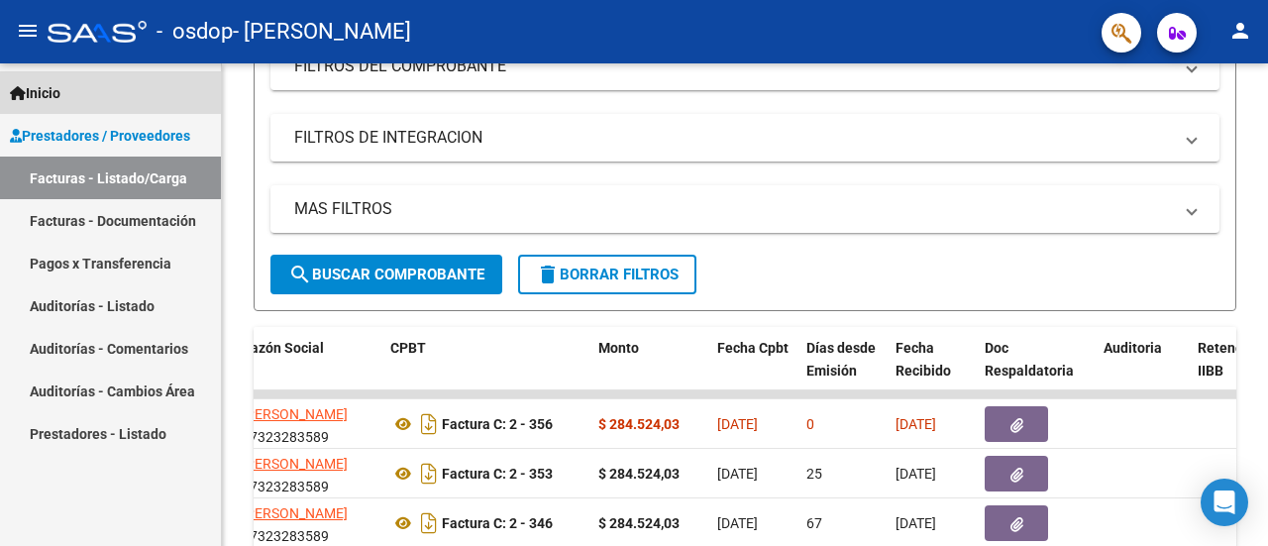
click at [52, 92] on span "Inicio" at bounding box center [35, 93] width 51 height 22
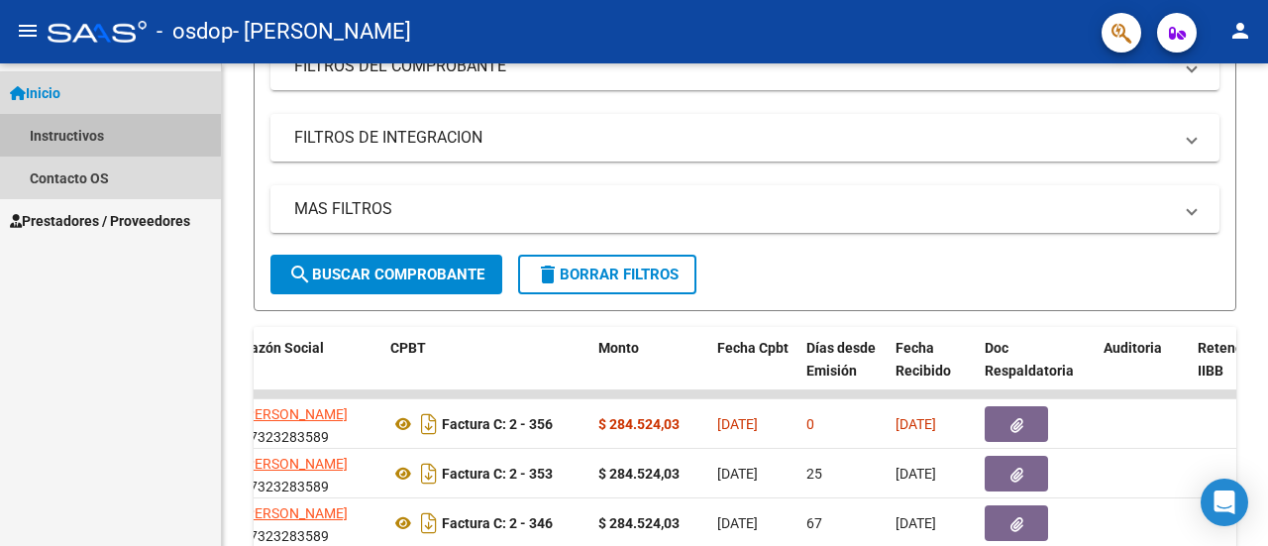
click at [75, 132] on link "Instructivos" at bounding box center [110, 135] width 221 height 43
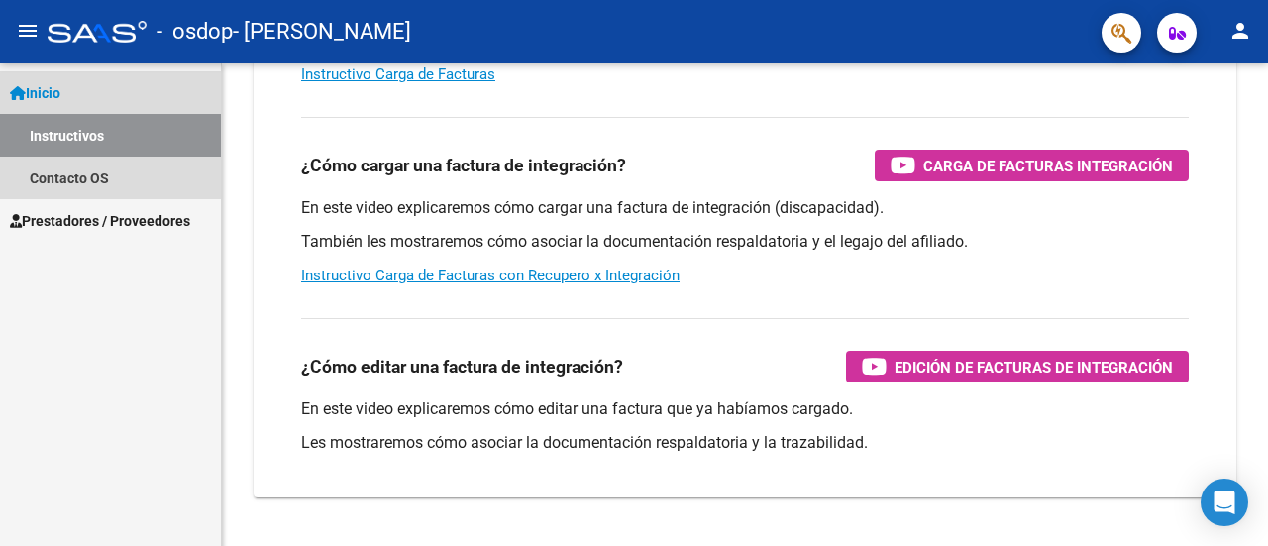
click at [60, 90] on span "Inicio" at bounding box center [35, 93] width 51 height 22
